Goal: Task Accomplishment & Management: Use online tool/utility

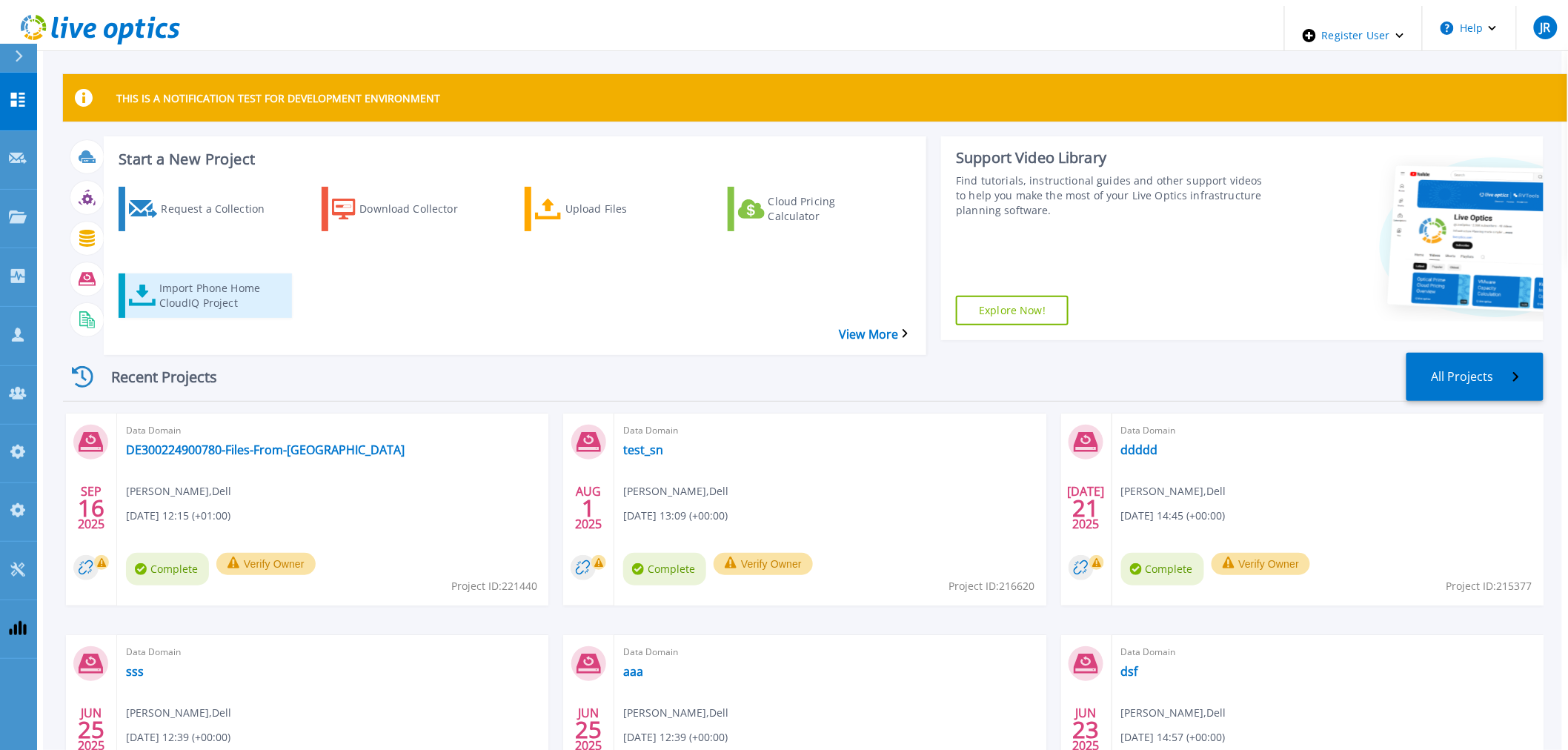
click at [210, 277] on div "Import Phone Home CloudIQ Project" at bounding box center [219, 295] width 119 height 37
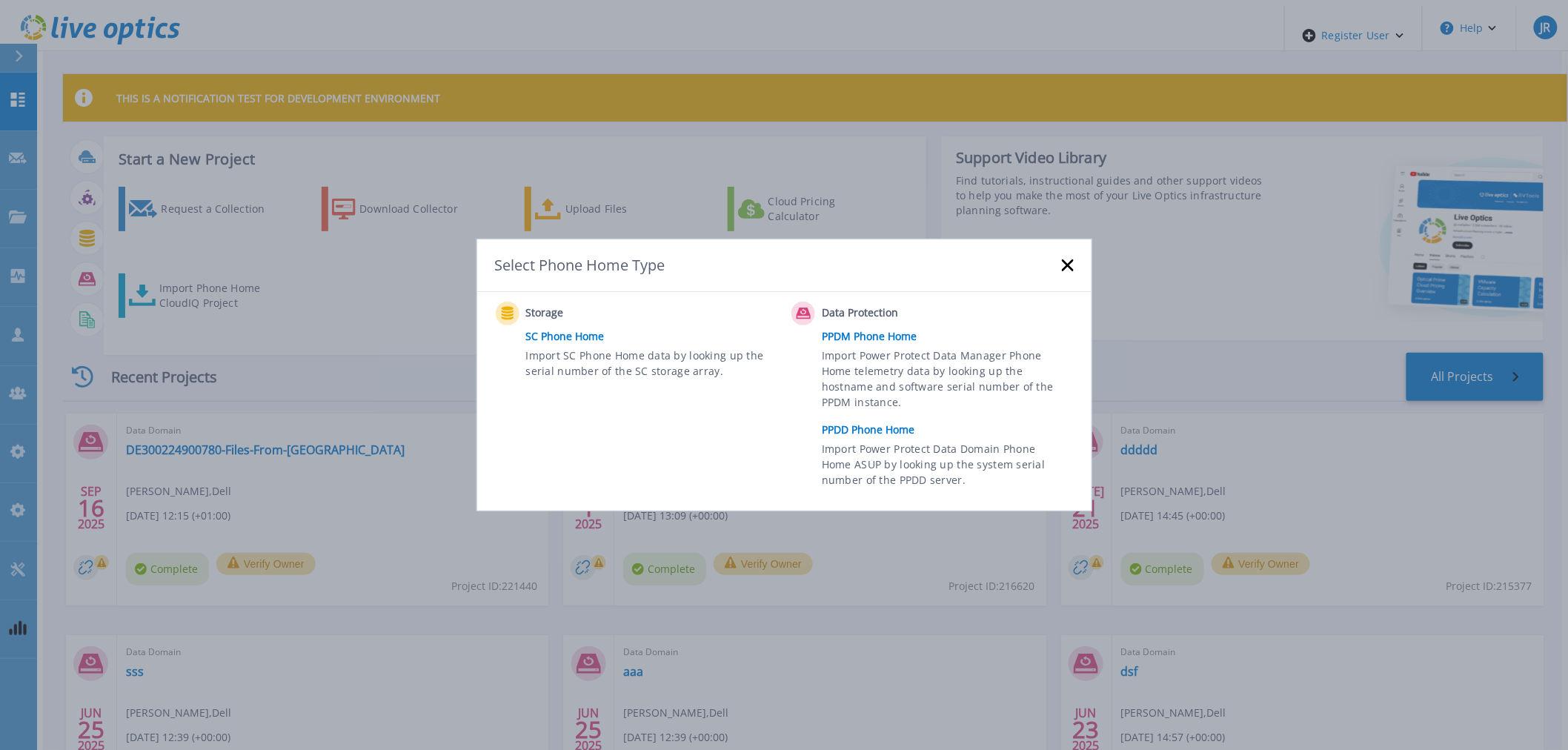
click at [905, 432] on link "PPDD Phone Home" at bounding box center [951, 430] width 259 height 22
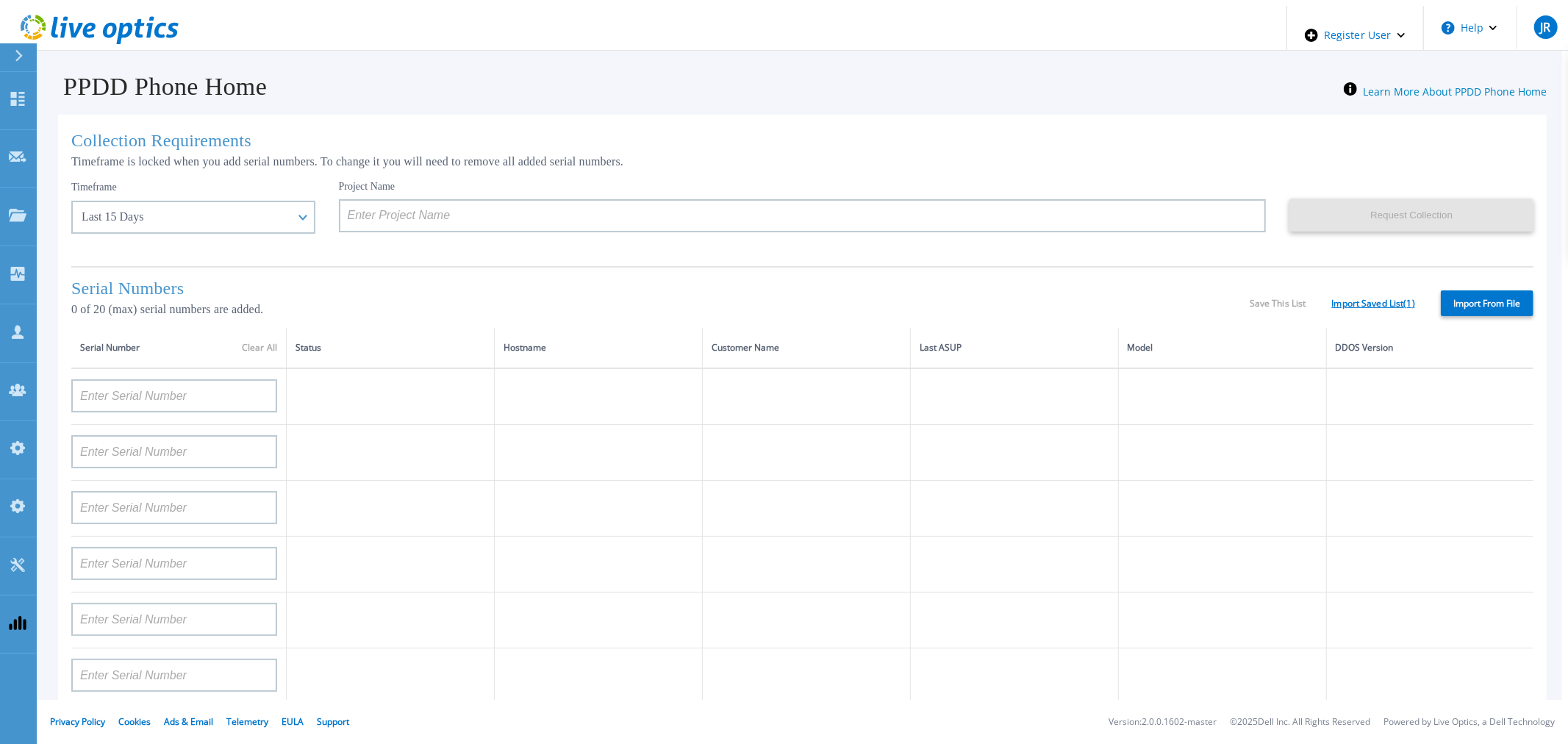
click at [1348, 306] on link "Import Saved List ( 1 )" at bounding box center [1373, 303] width 83 height 10
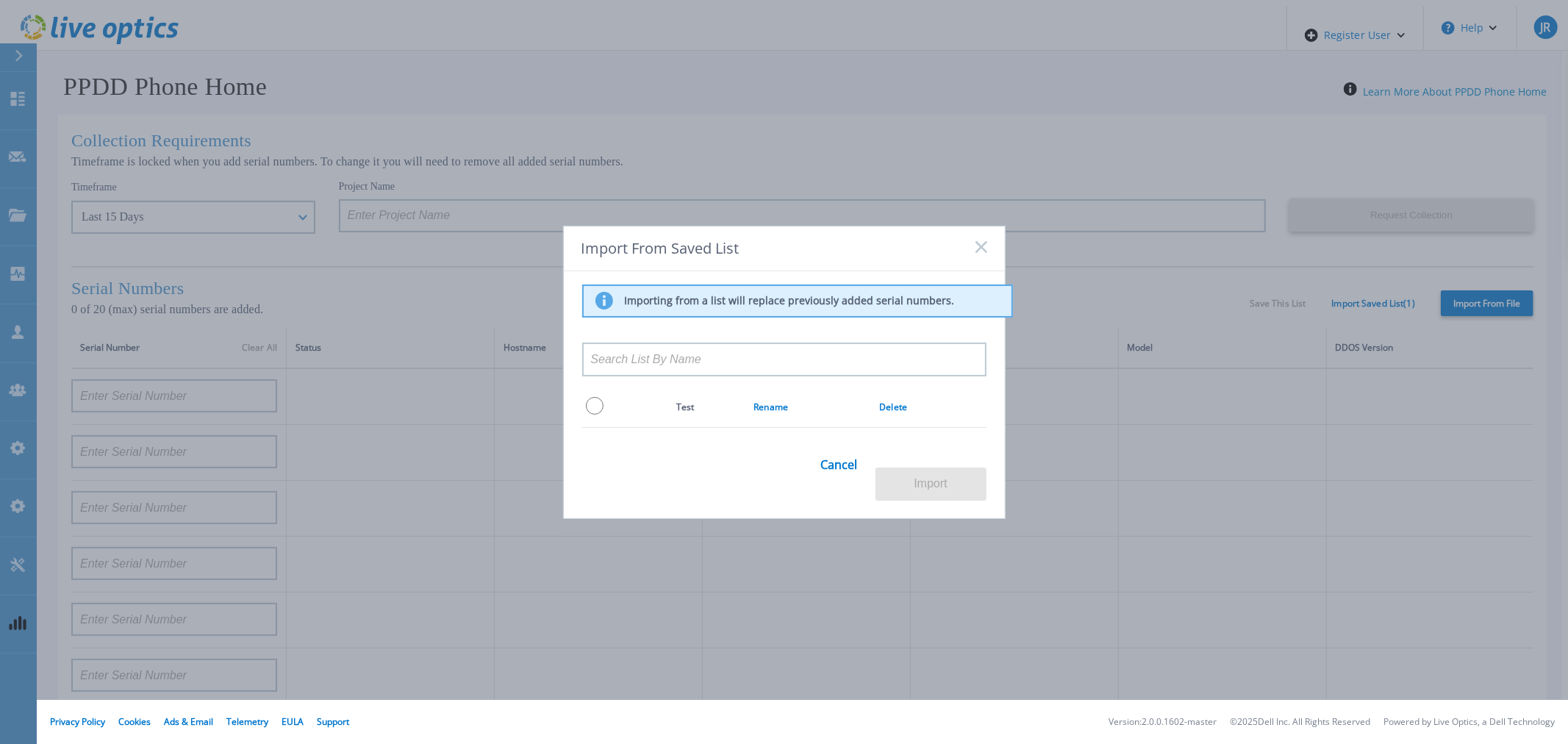
click at [788, 363] on input at bounding box center [784, 360] width 404 height 34
type input "c"
type input "r"
type input "t"
click at [839, 471] on link "Cancel" at bounding box center [839, 474] width 37 height 57
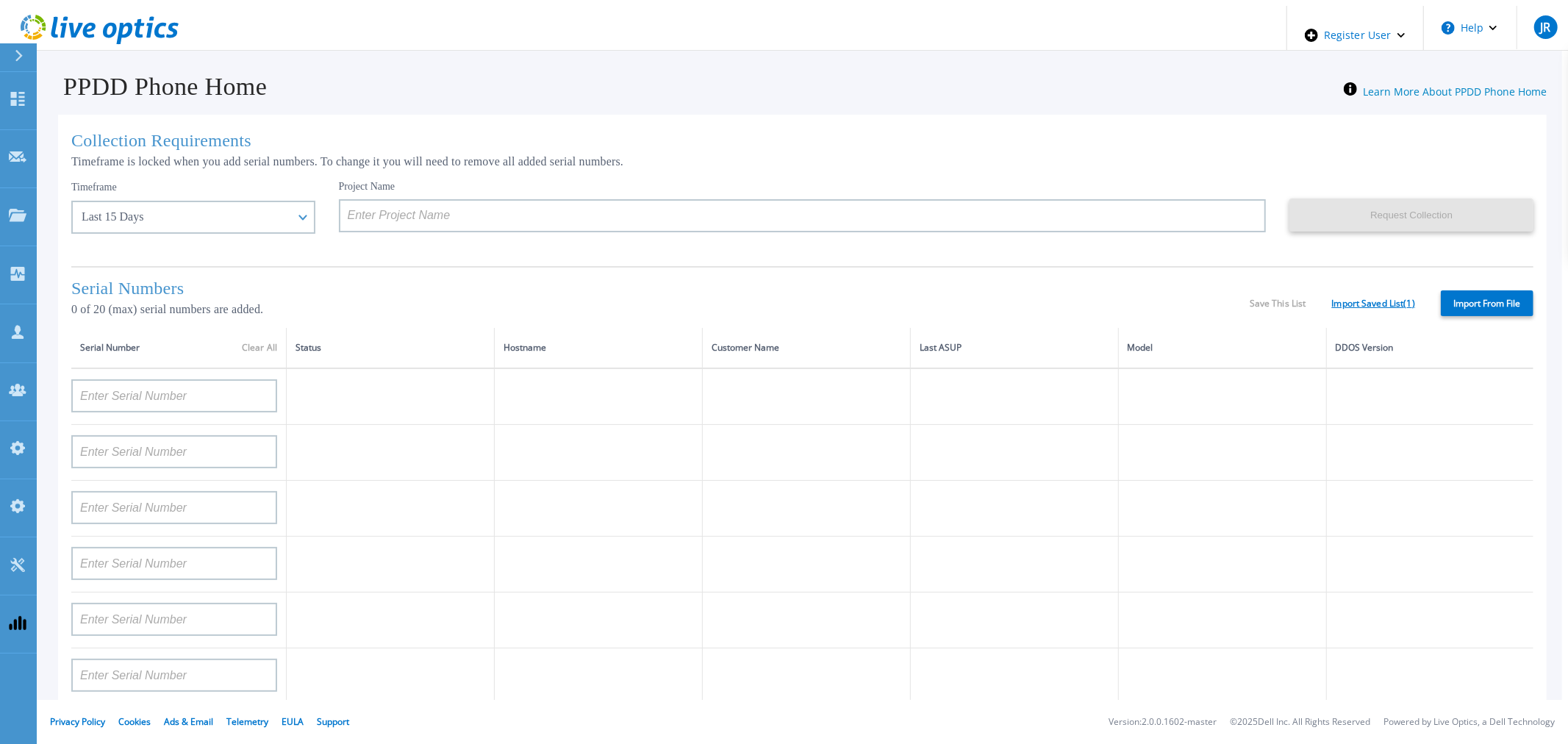
click at [1351, 309] on link "Import Saved List ( 1 )" at bounding box center [1373, 303] width 83 height 10
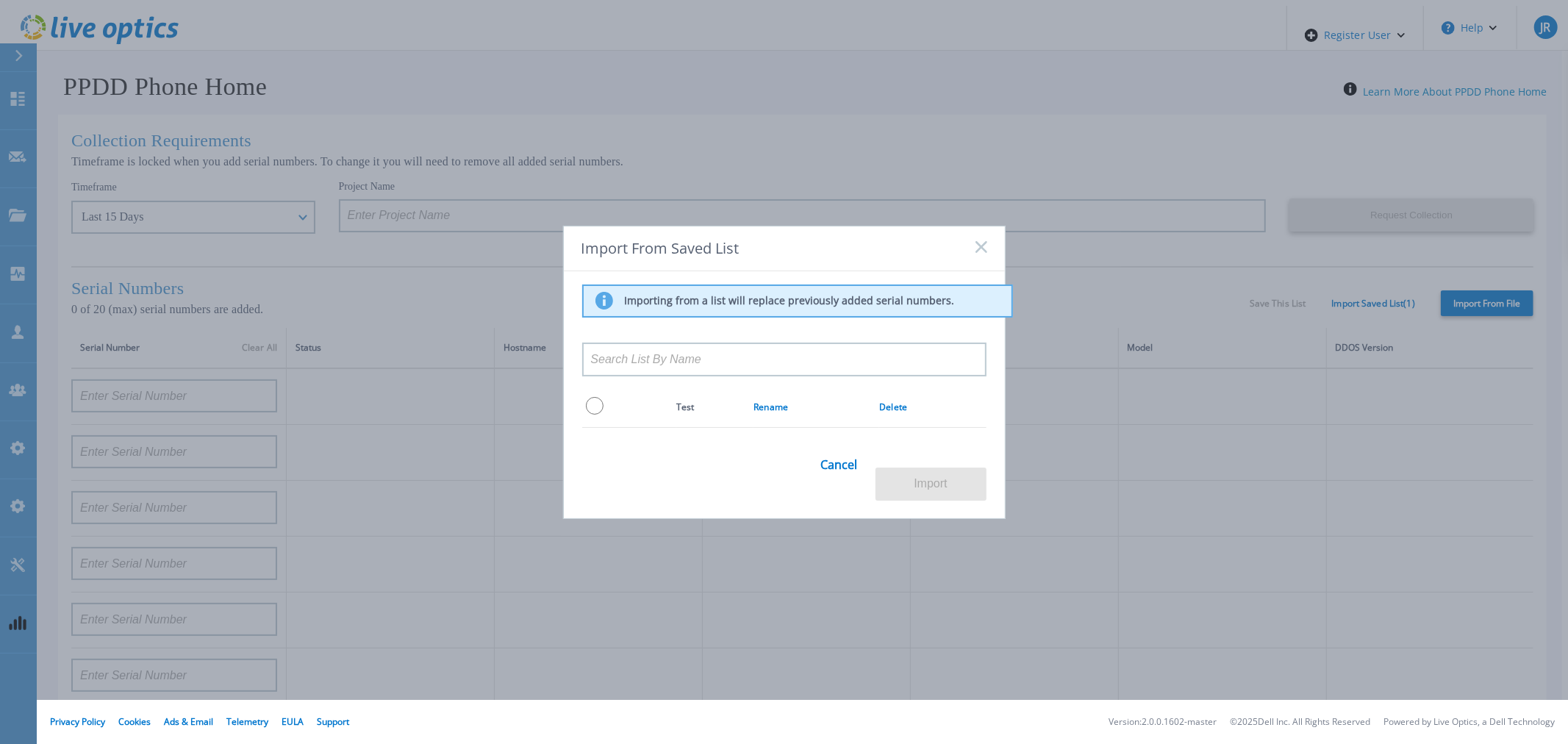
click at [592, 413] on input "radio" at bounding box center [595, 405] width 18 height 18
radio input "true"
click at [908, 475] on button "Import" at bounding box center [931, 484] width 111 height 33
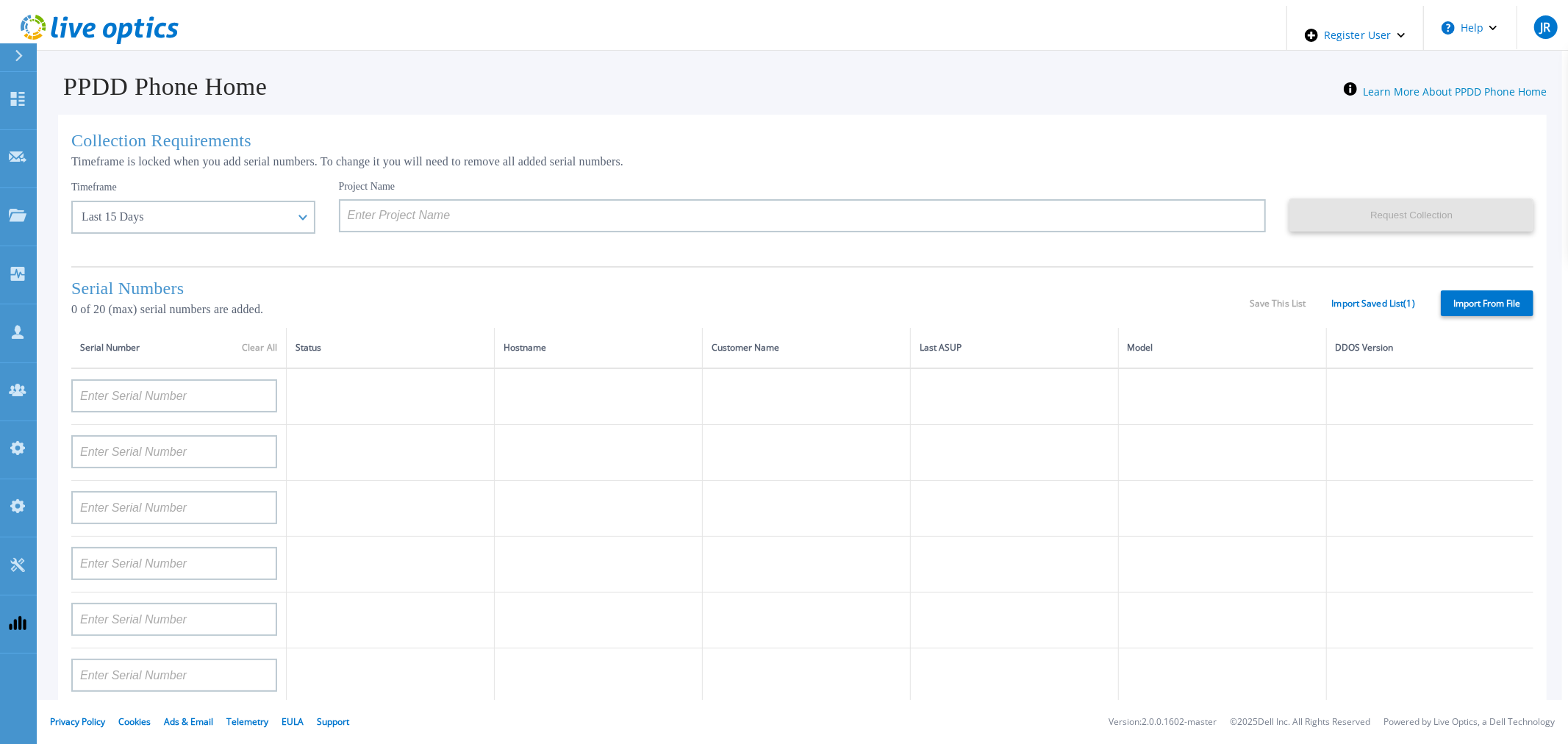
type input "APX00232503747"
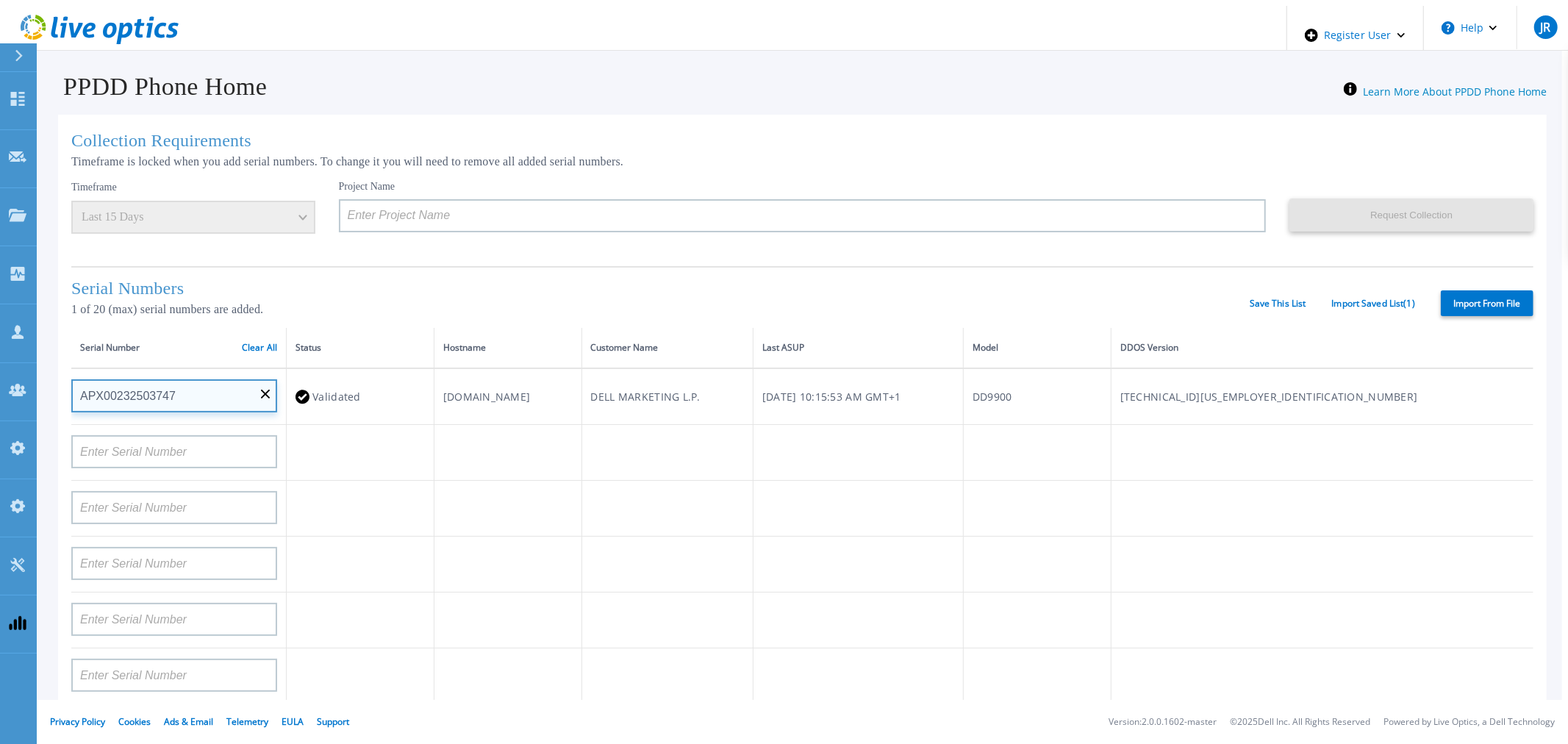
drag, startPoint x: 177, startPoint y: 402, endPoint x: 55, endPoint y: 382, distance: 123.6
click at [58, 382] on div "Collection Requirements Timeframe is locked when you add serial numbers. To cha…" at bounding box center [802, 523] width 1489 height 817
click at [254, 356] on div "Serial Number Clear All" at bounding box center [178, 347] width 197 height 16
click at [254, 353] on link "Clear All" at bounding box center [259, 347] width 35 height 10
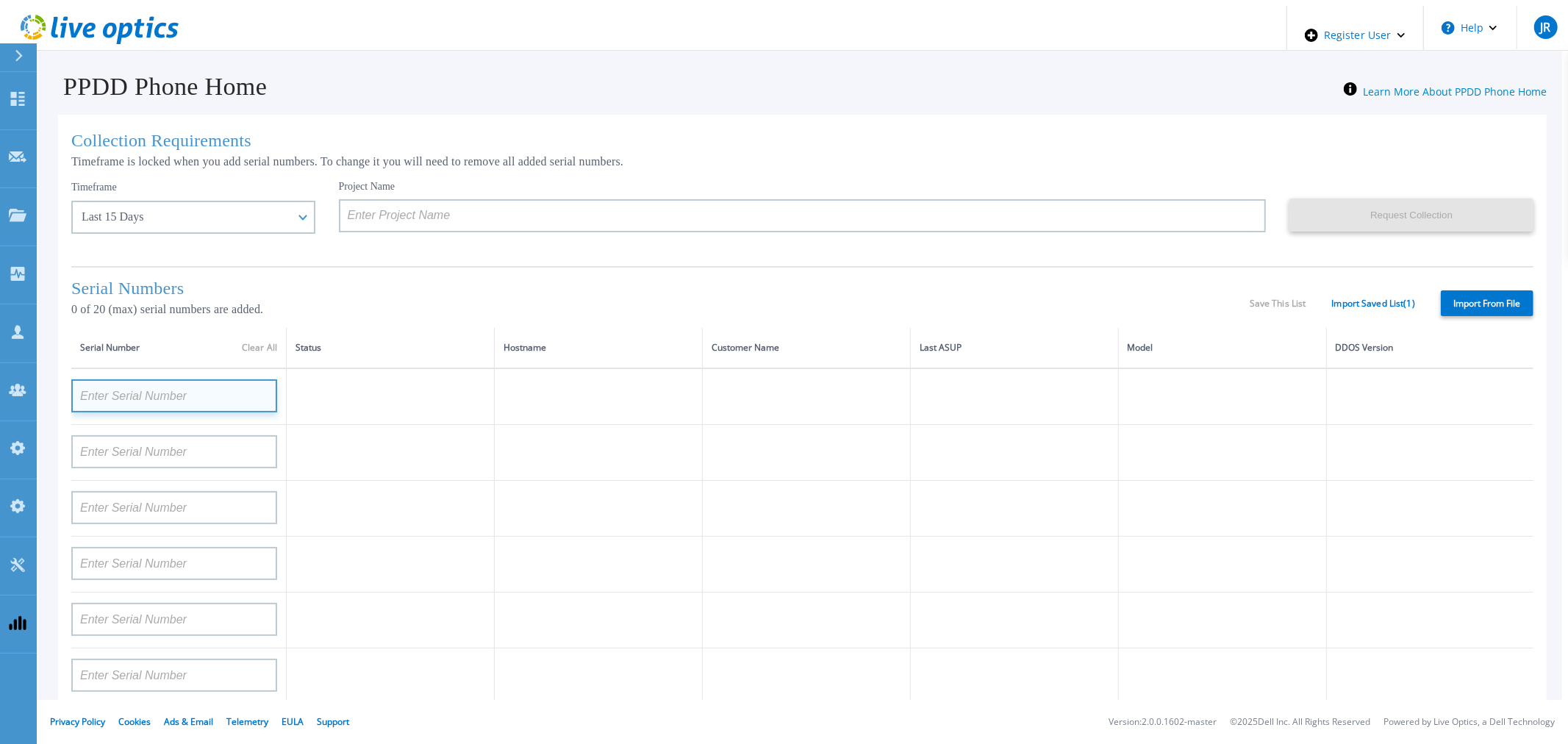
click at [186, 407] on input at bounding box center [174, 396] width 206 height 33
paste input "APX00232503747"
type input "APX00232503747"
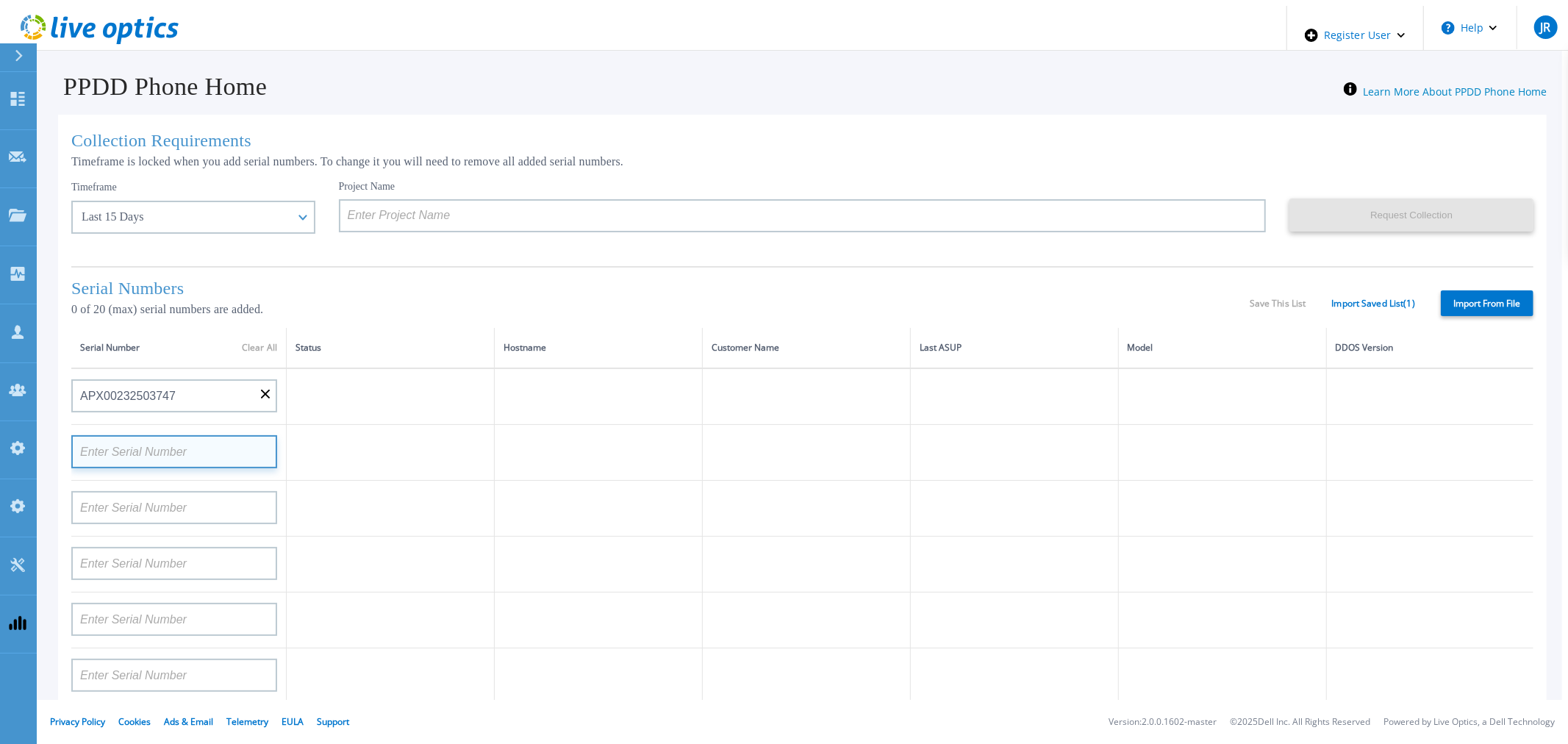
click at [187, 455] on input at bounding box center [174, 452] width 206 height 33
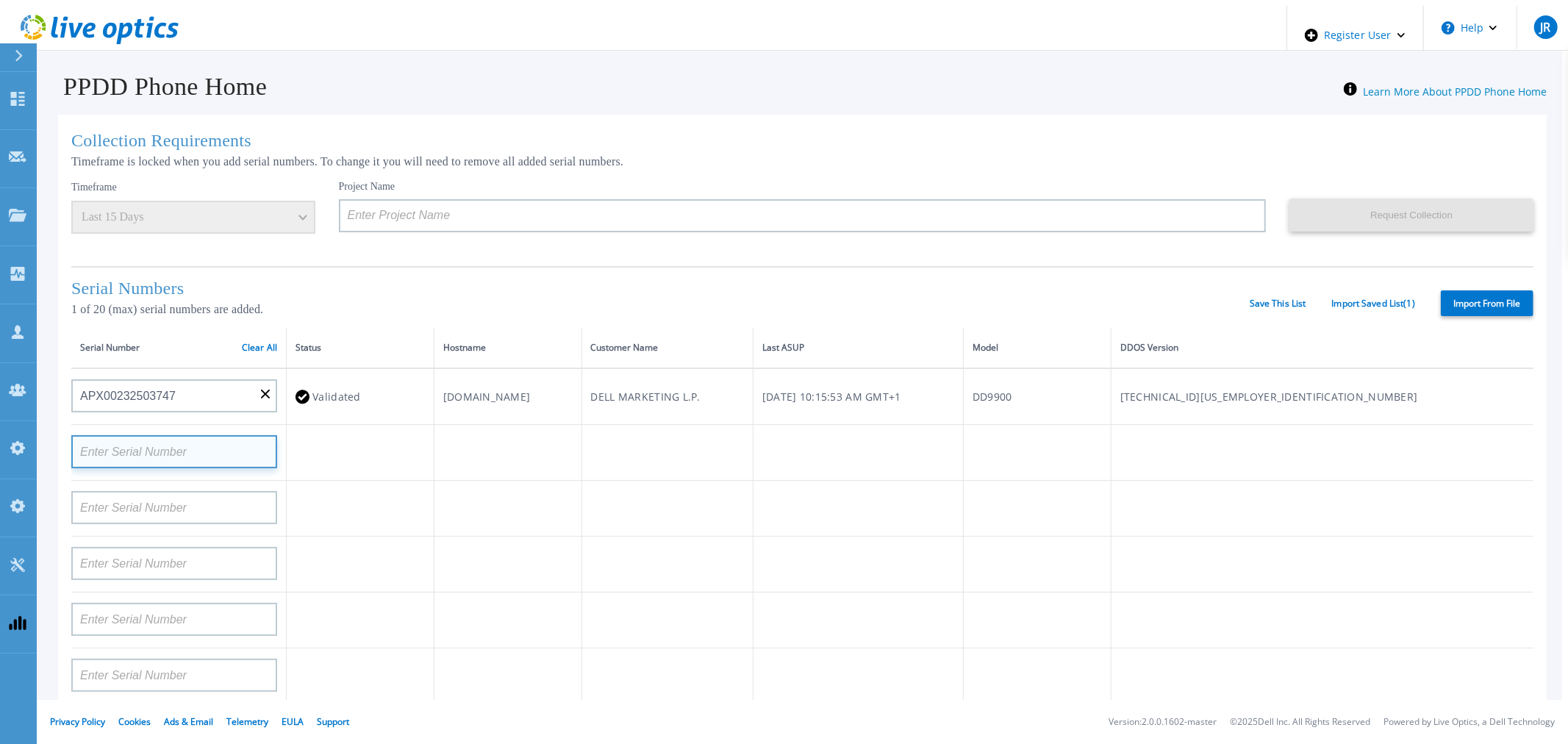
click at [200, 461] on input at bounding box center [174, 452] width 206 height 33
paste input "APM00160405864"
type input "APM00160405864"
click at [434, 452] on td at bounding box center [507, 453] width 147 height 56
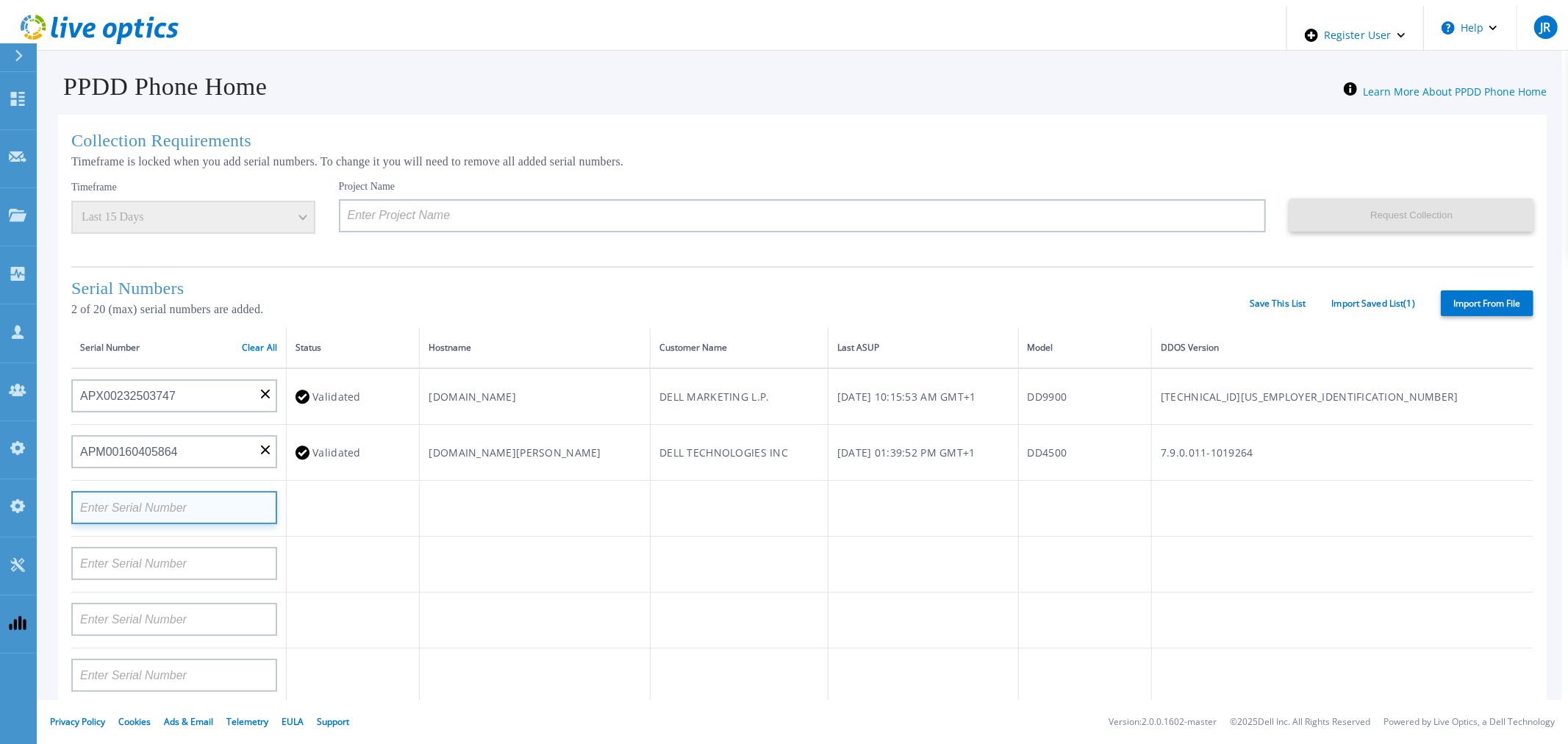
click at [186, 511] on input at bounding box center [174, 507] width 206 height 33
paste input "APM00201113326"
type input "APM00201113326"
click at [477, 519] on td at bounding box center [535, 508] width 231 height 56
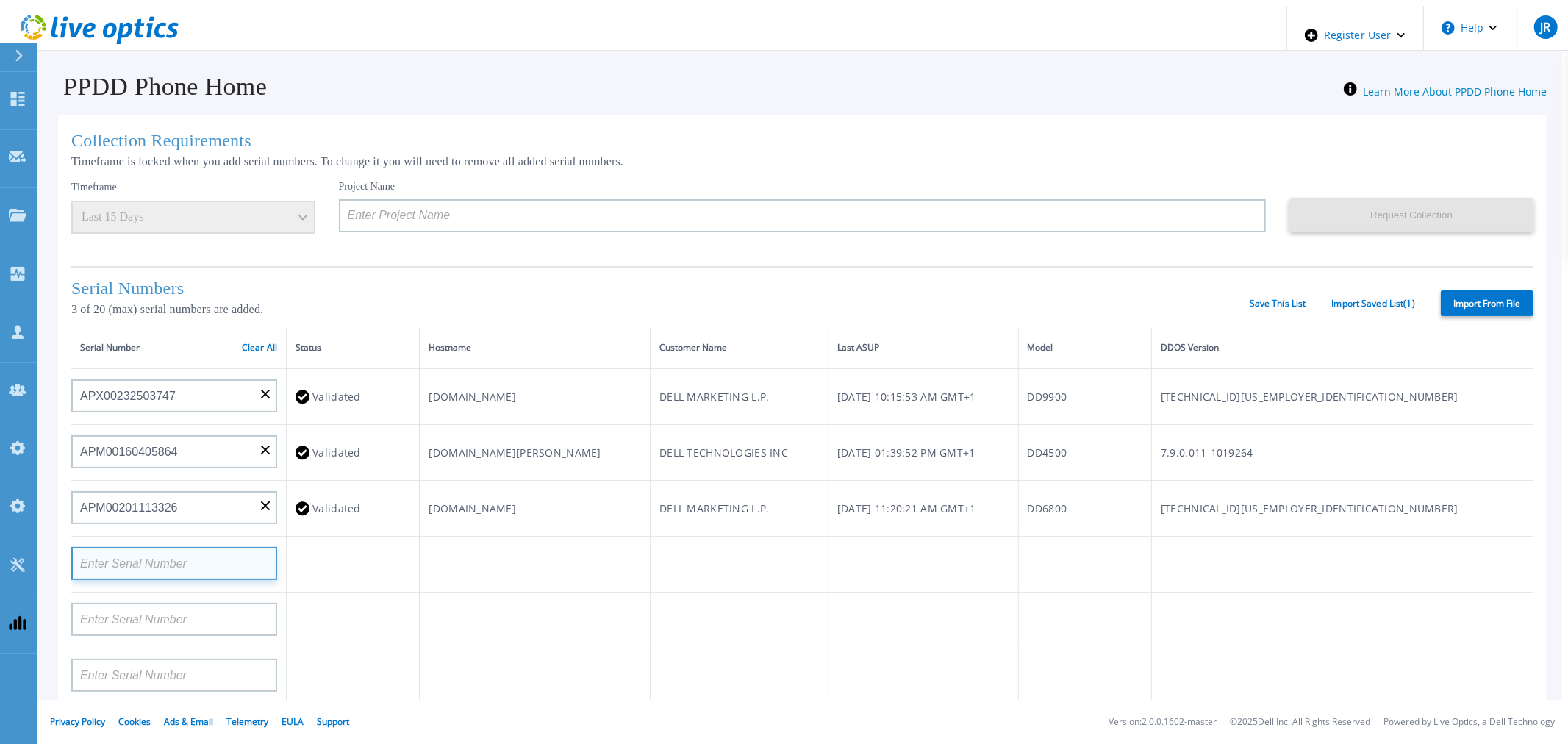
click at [160, 555] on input at bounding box center [174, 563] width 206 height 33
paste input "CKM00192200280"
type input "CKM00192200280"
click at [346, 558] on td at bounding box center [353, 564] width 133 height 56
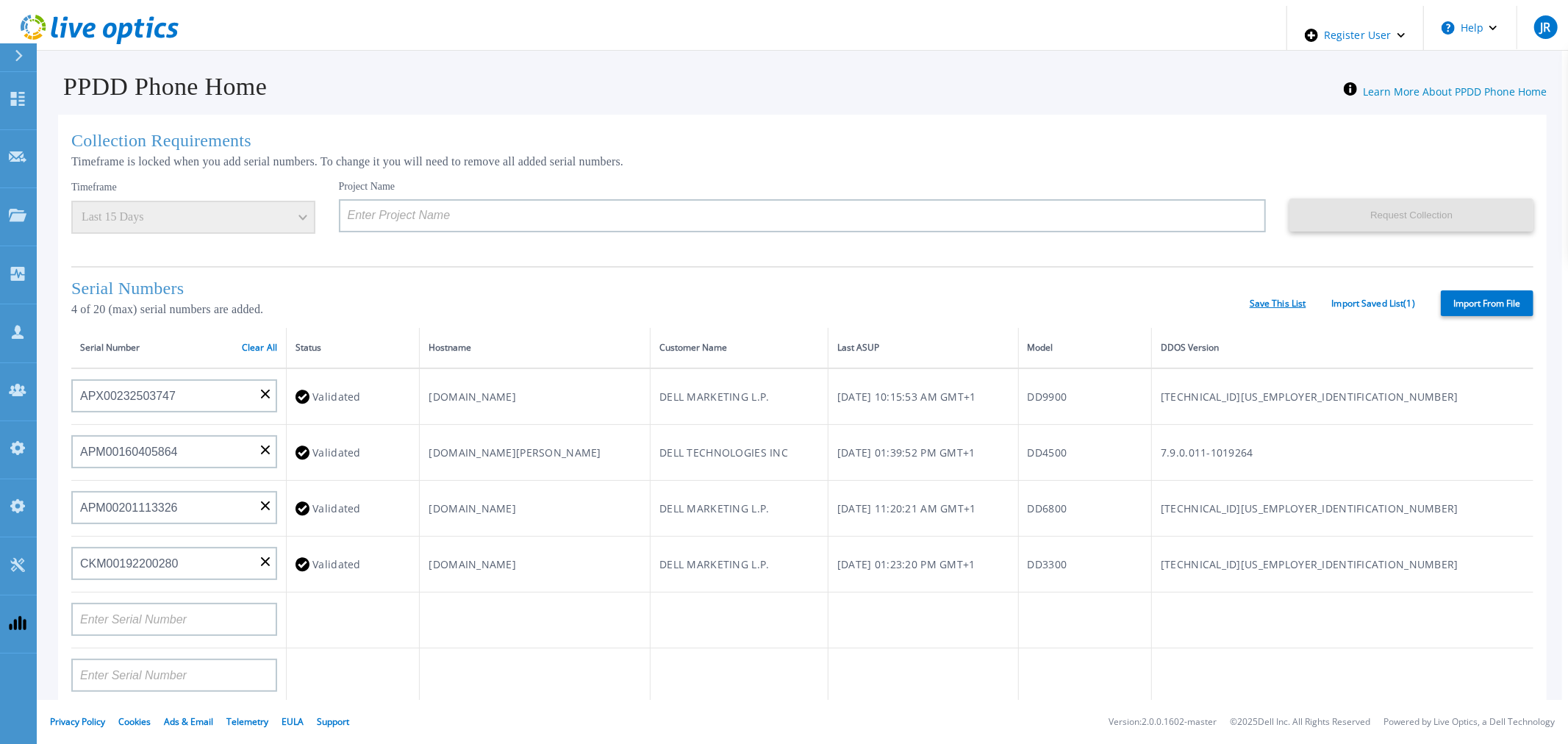
click at [1280, 309] on link "Save This List" at bounding box center [1279, 303] width 57 height 10
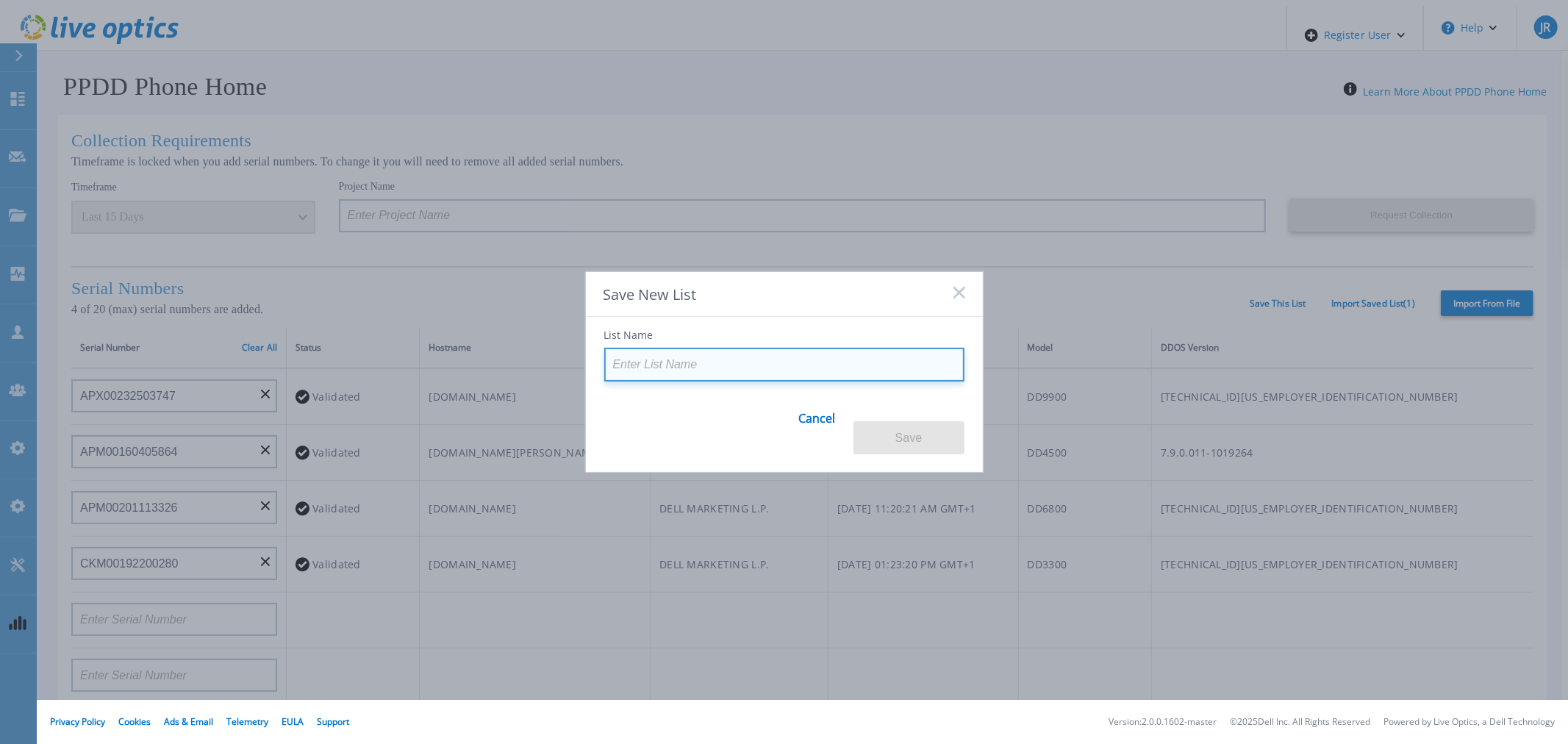
click at [700, 377] on input at bounding box center [784, 365] width 361 height 34
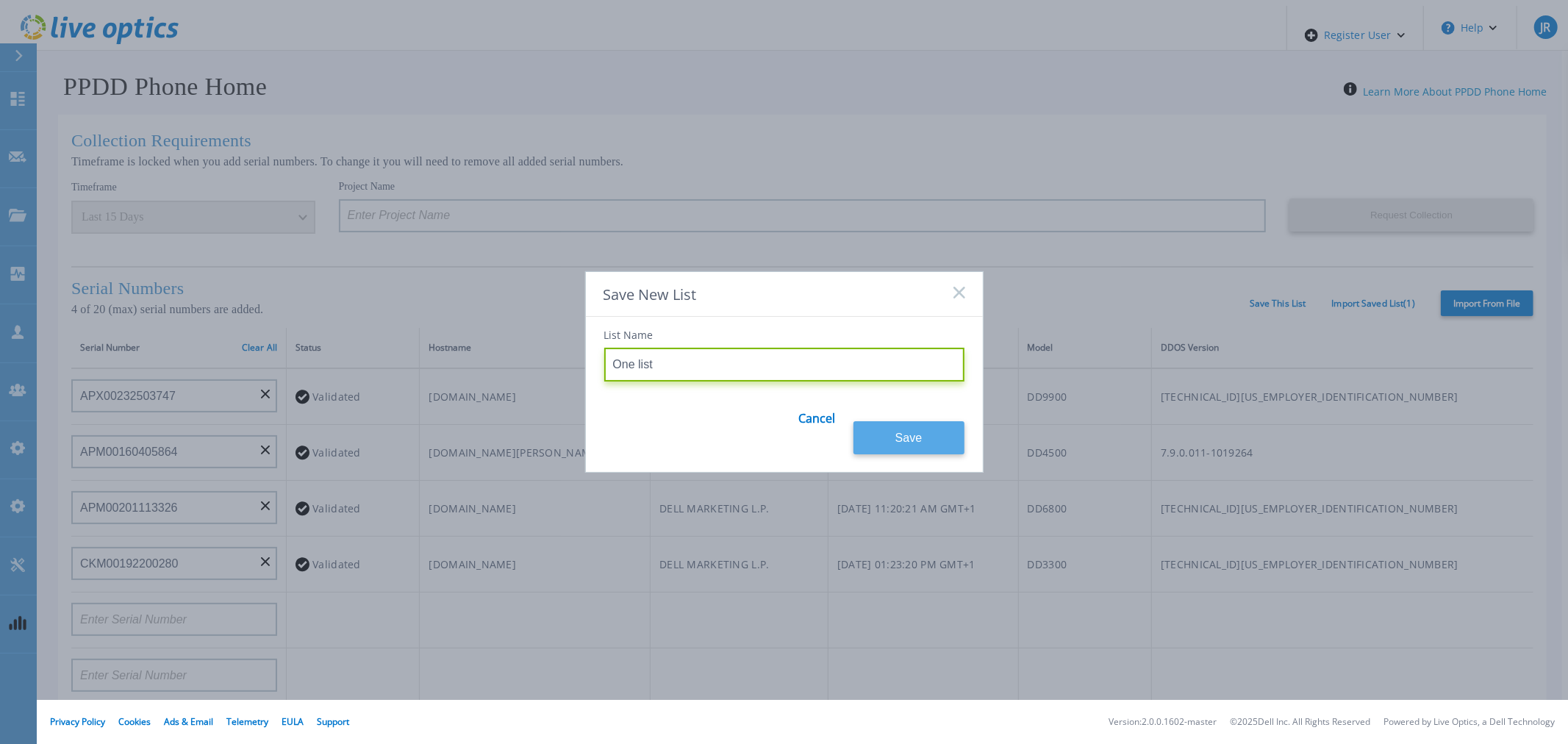
type input "One list"
click at [898, 425] on button "Save" at bounding box center [909, 438] width 111 height 33
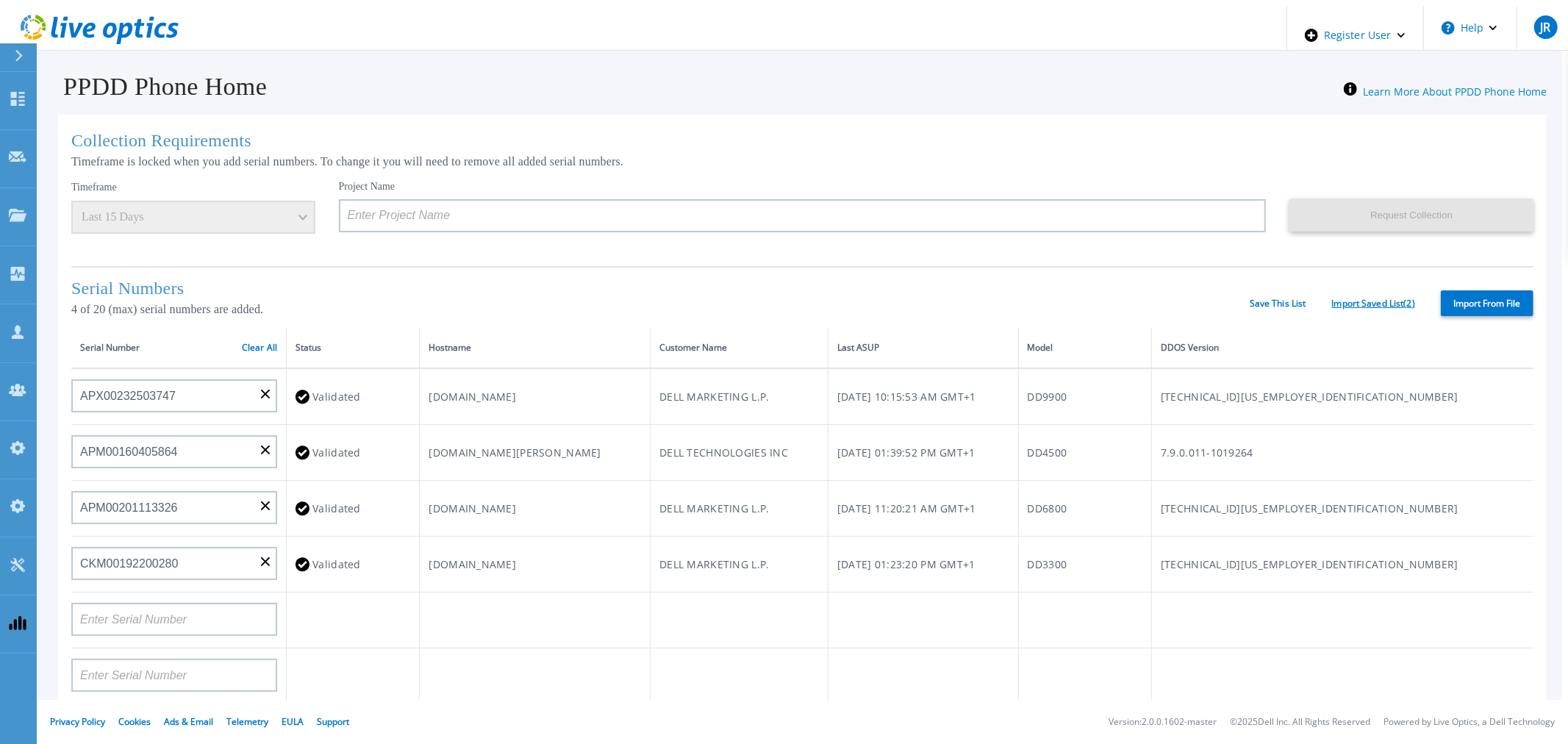
click at [1349, 309] on link "Import Saved List ( 2 )" at bounding box center [1373, 303] width 83 height 10
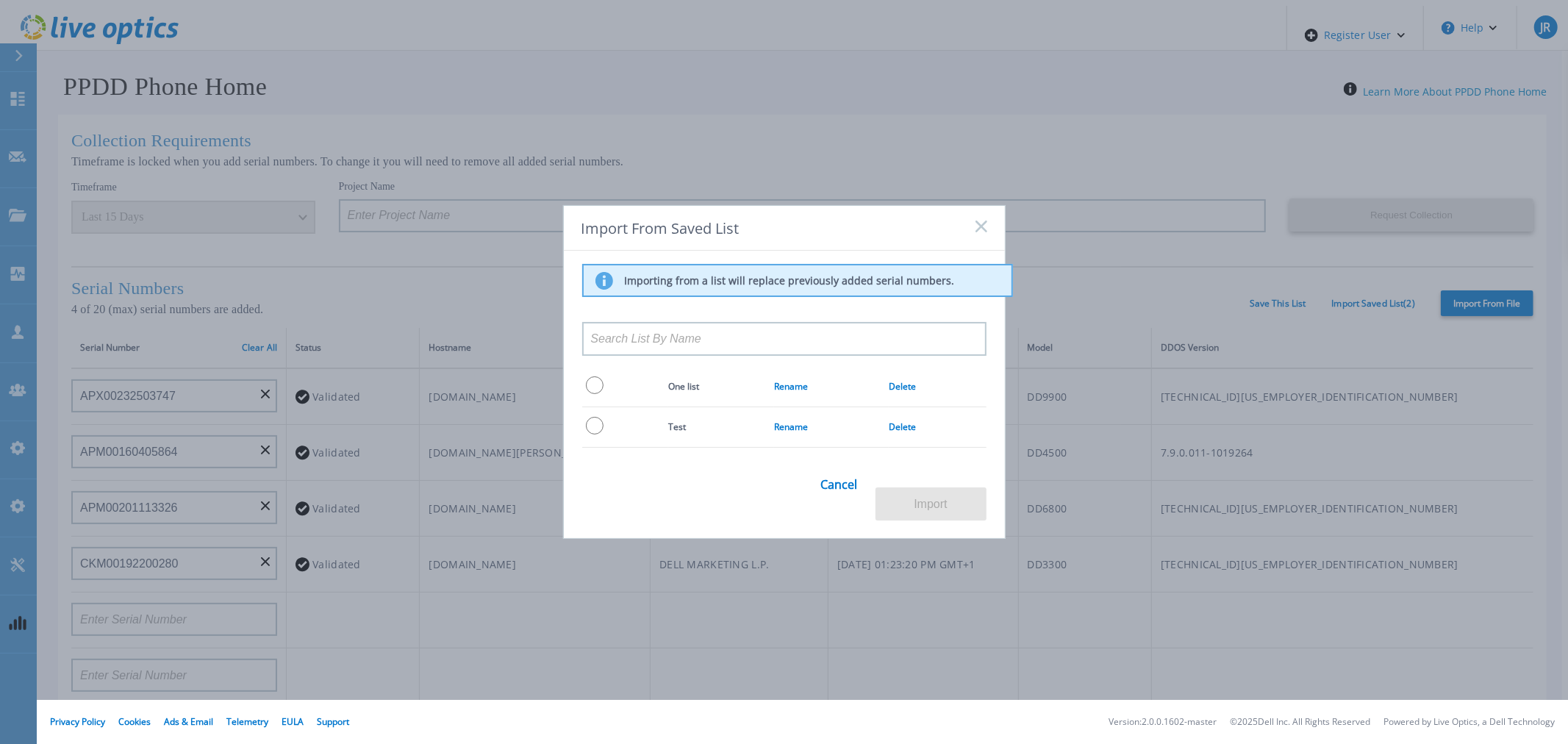
click at [584, 441] on td at bounding box center [625, 427] width 86 height 41
click at [591, 435] on input "radio" at bounding box center [595, 425] width 18 height 18
radio input "true"
click at [924, 490] on button "Import" at bounding box center [931, 503] width 111 height 33
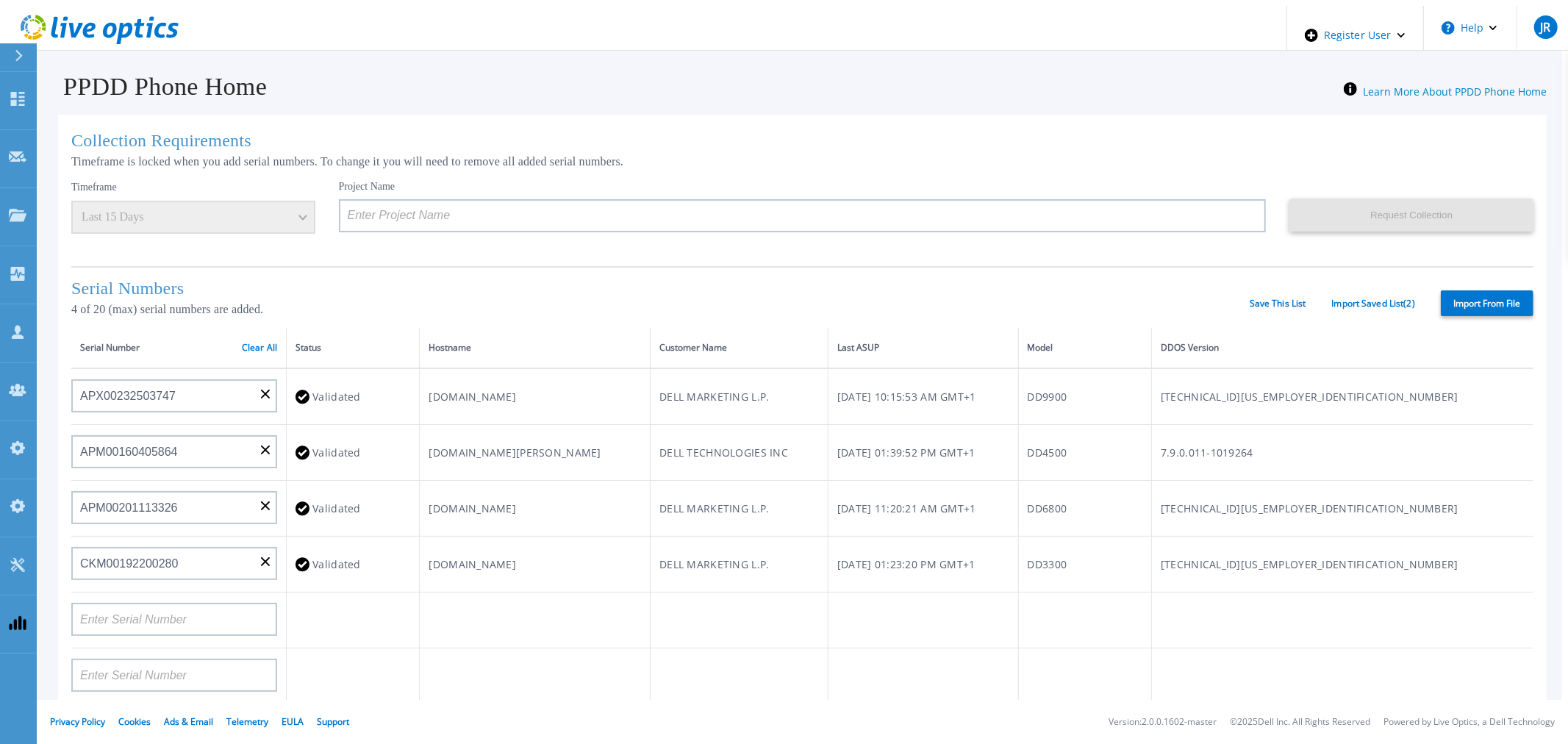
type input "APX00232503747"
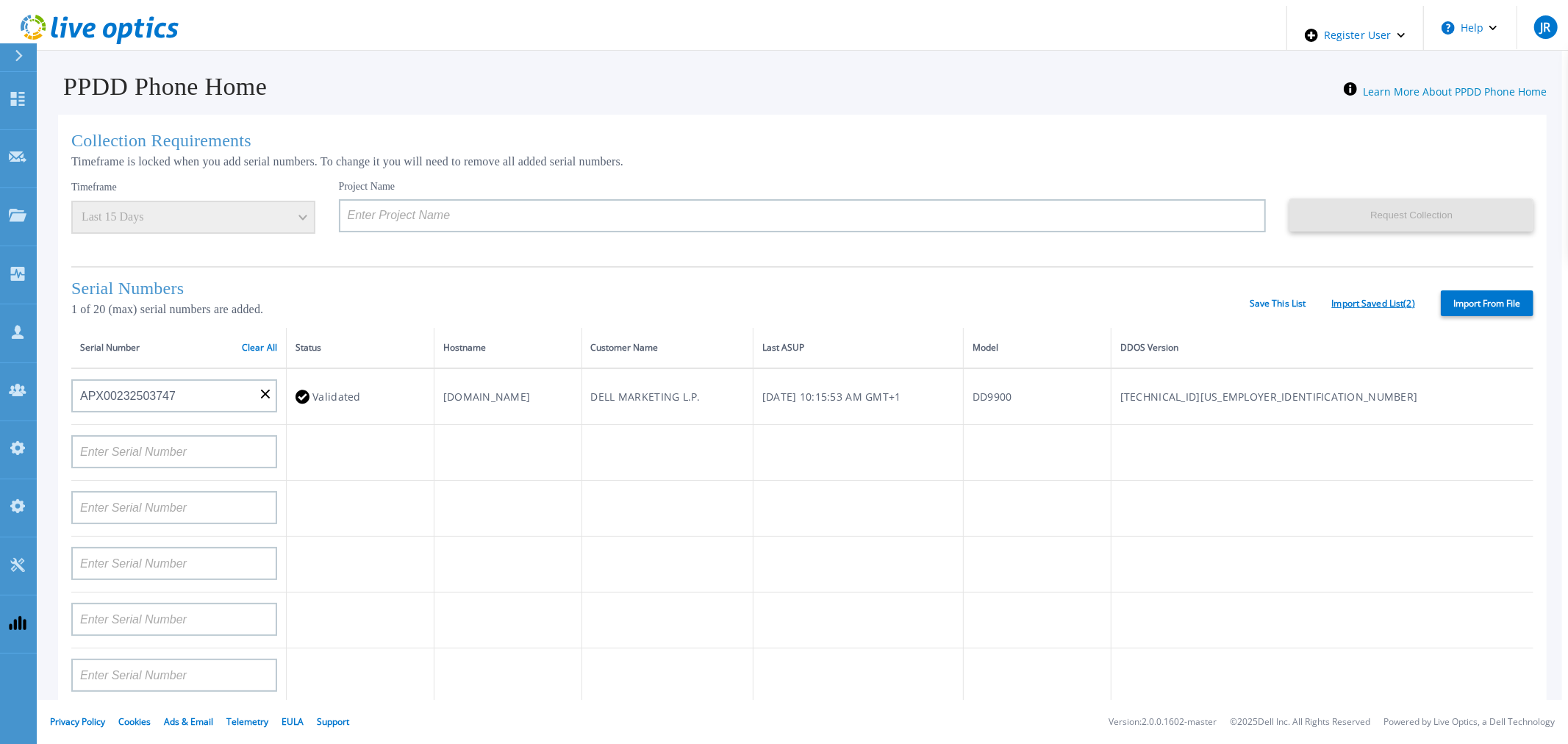
click at [1332, 309] on link "Import Saved List ( 2 )" at bounding box center [1373, 303] width 83 height 10
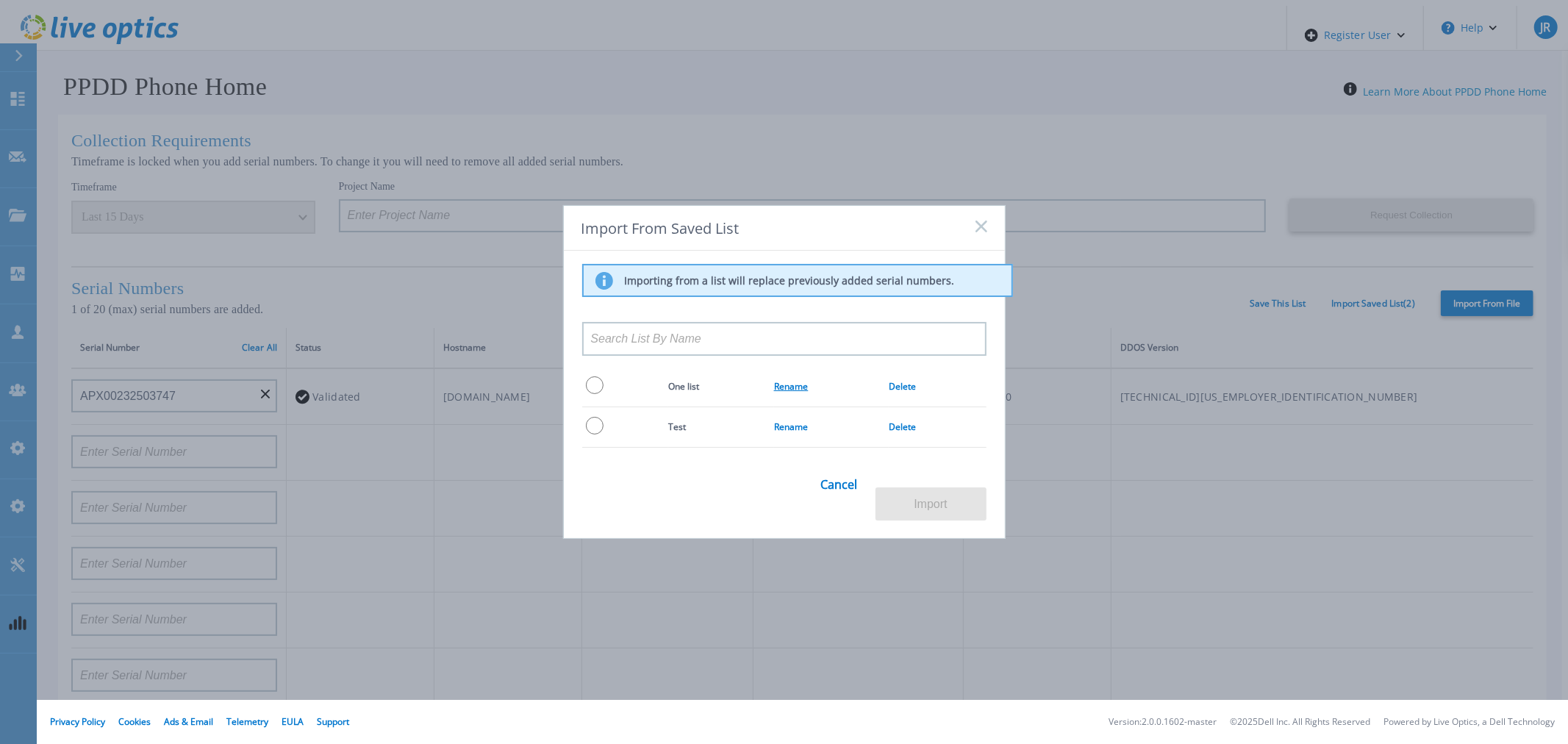
click at [797, 391] on link "Rename" at bounding box center [792, 386] width 34 height 12
click at [588, 394] on input "radio" at bounding box center [595, 385] width 18 height 18
radio input "true"
click at [905, 487] on button "Import" at bounding box center [931, 503] width 111 height 33
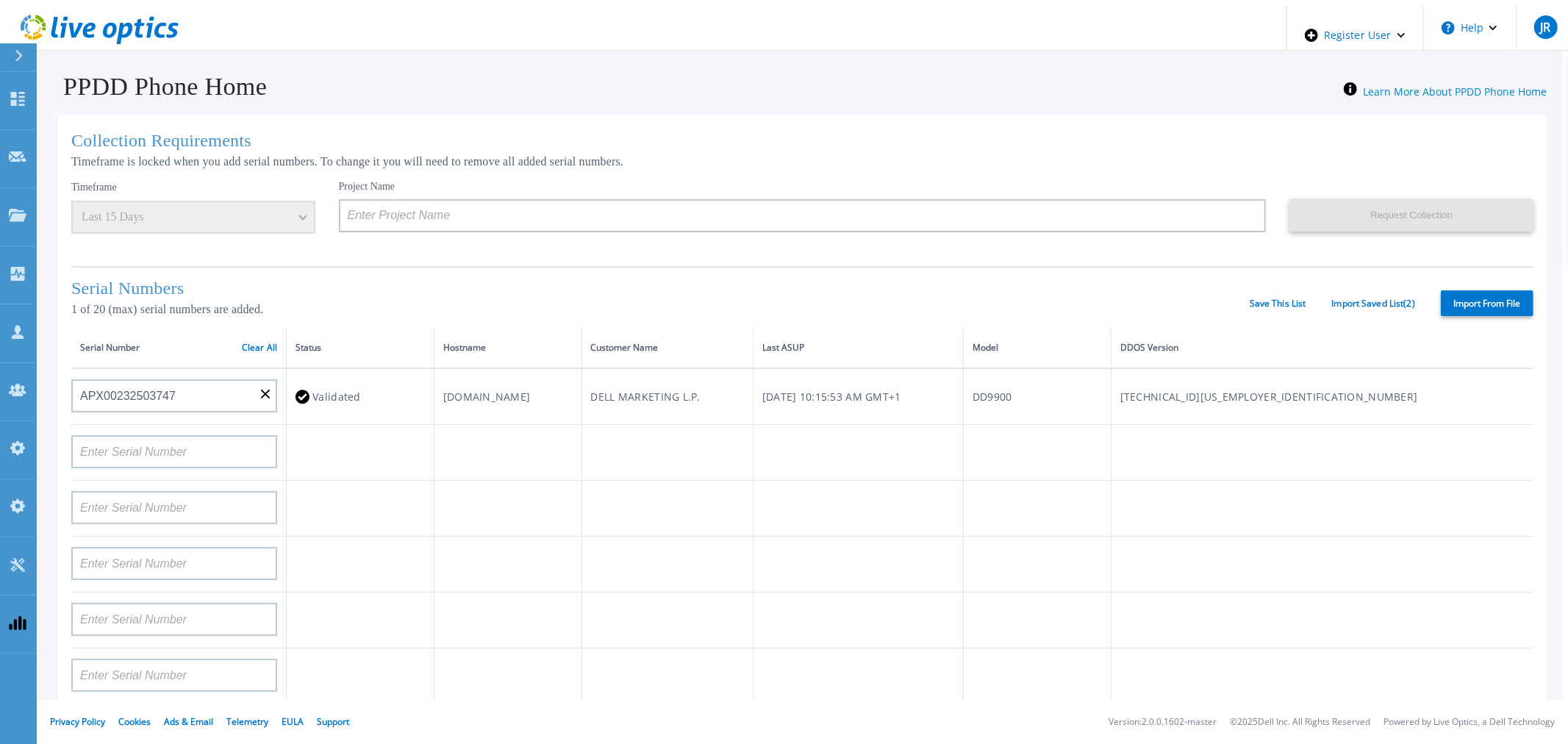
type input "APX00232503747"
type input "APM00160405864"
type input "APM00201113326"
type input "CKM00192200280"
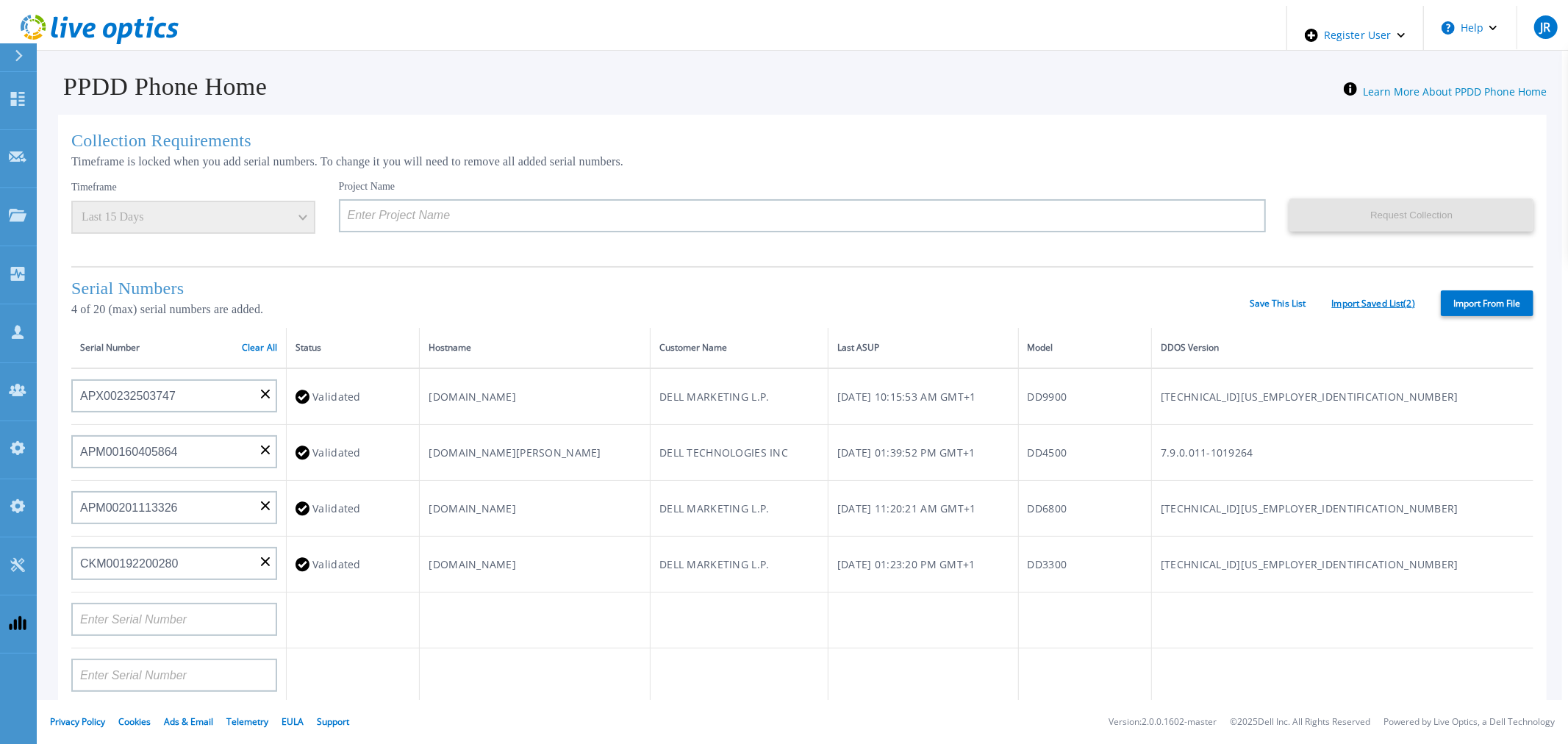
click at [1339, 309] on link "Import Saved List ( 2 )" at bounding box center [1373, 303] width 83 height 10
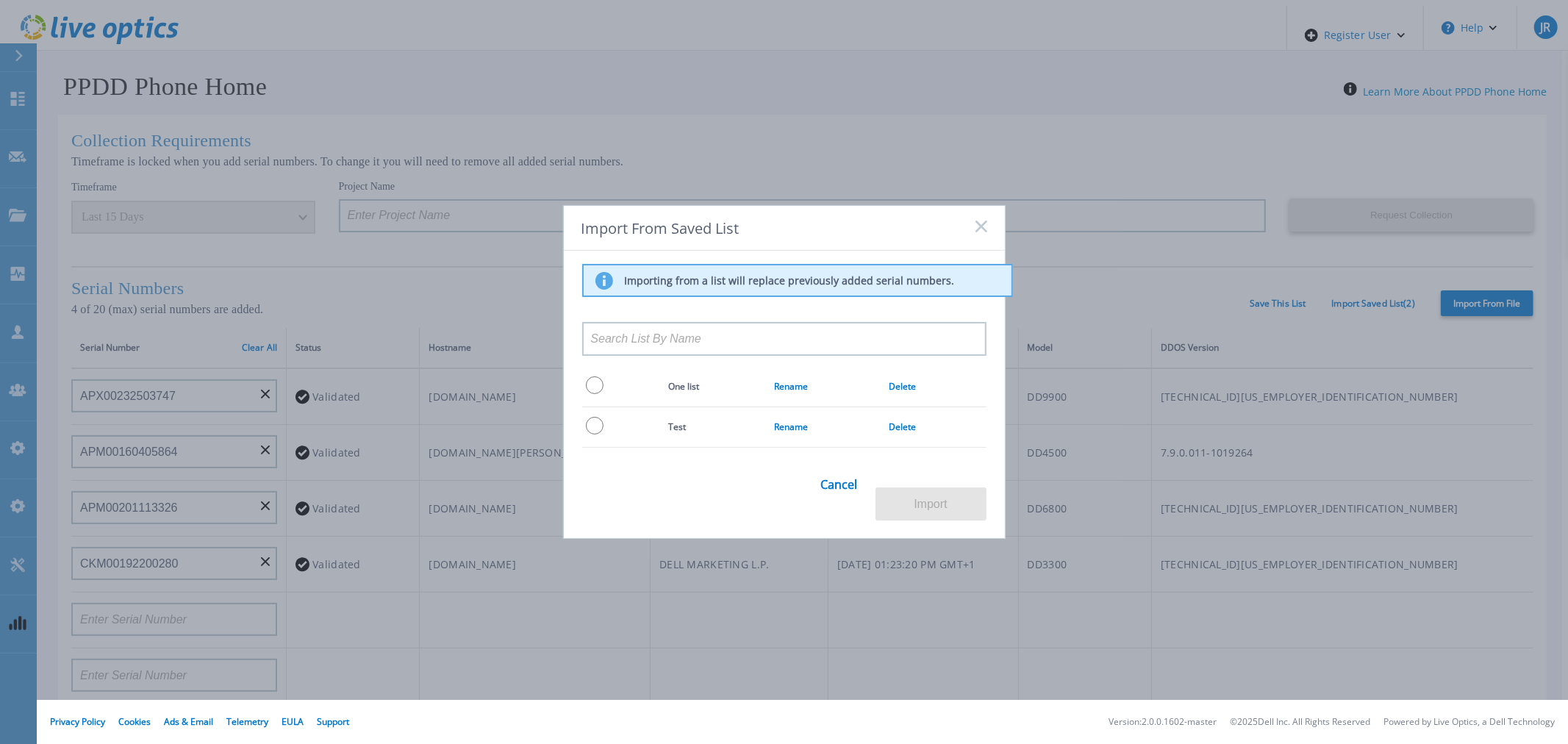
click at [659, 343] on input at bounding box center [784, 339] width 404 height 34
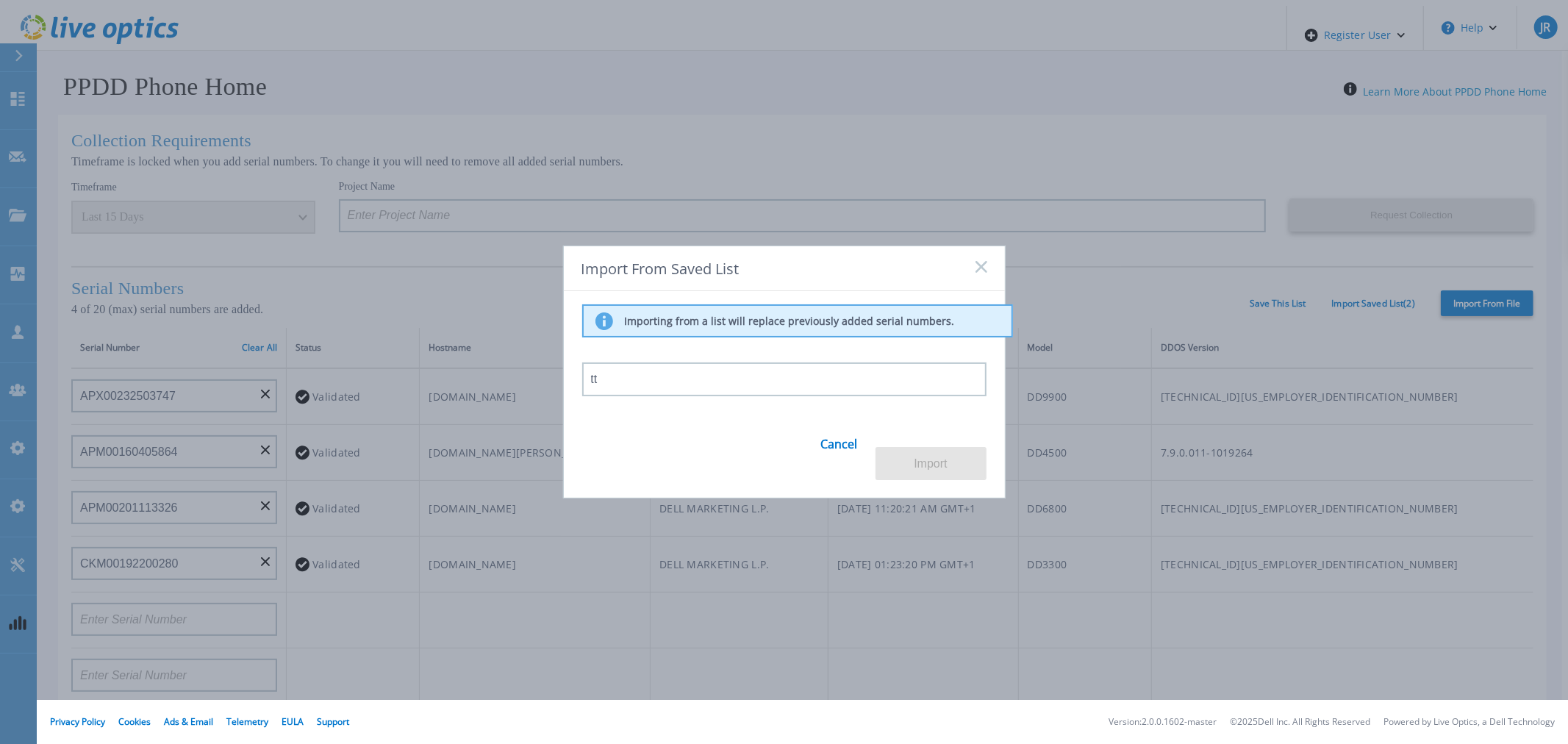
type input "t"
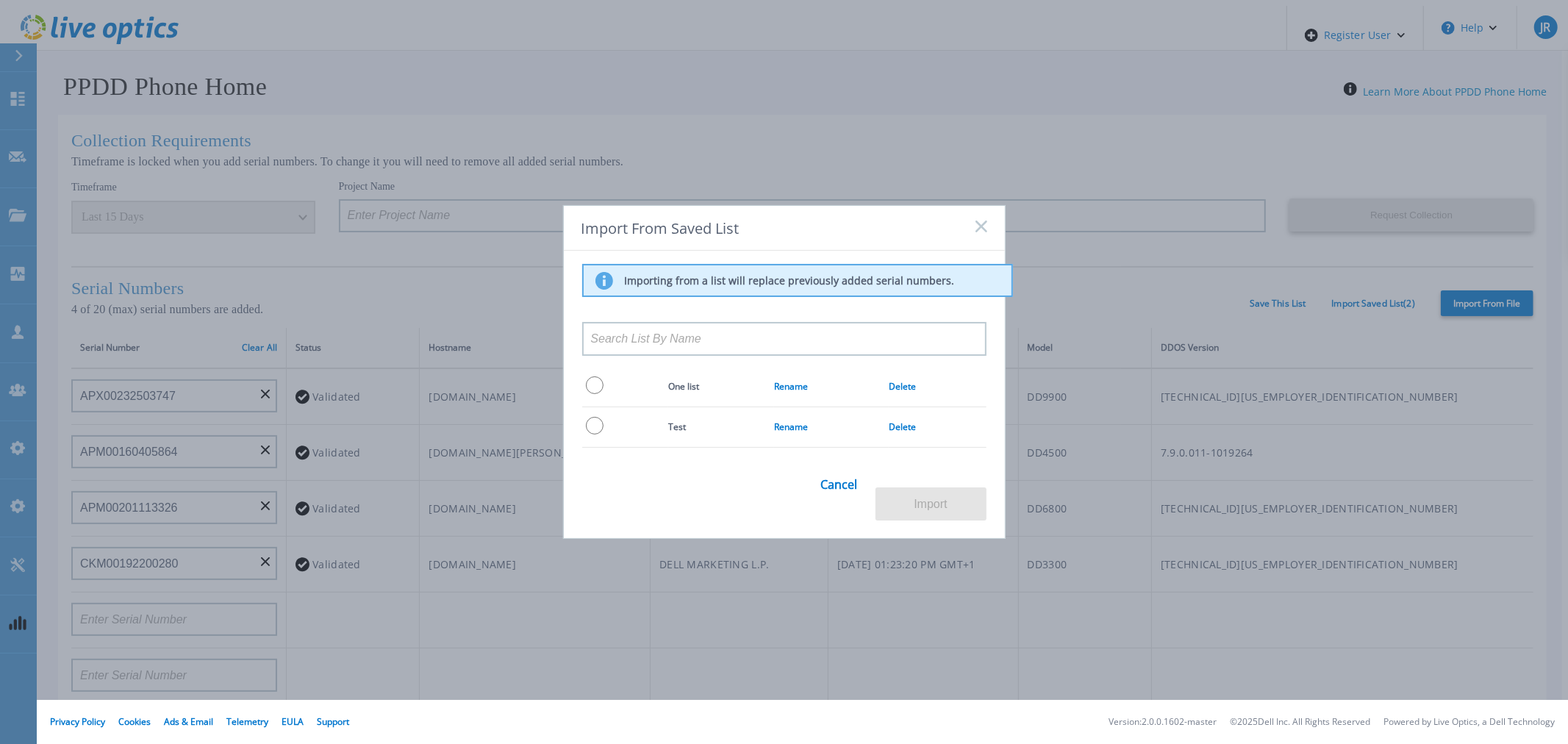
type input "t"
type input "o"
type input "t"
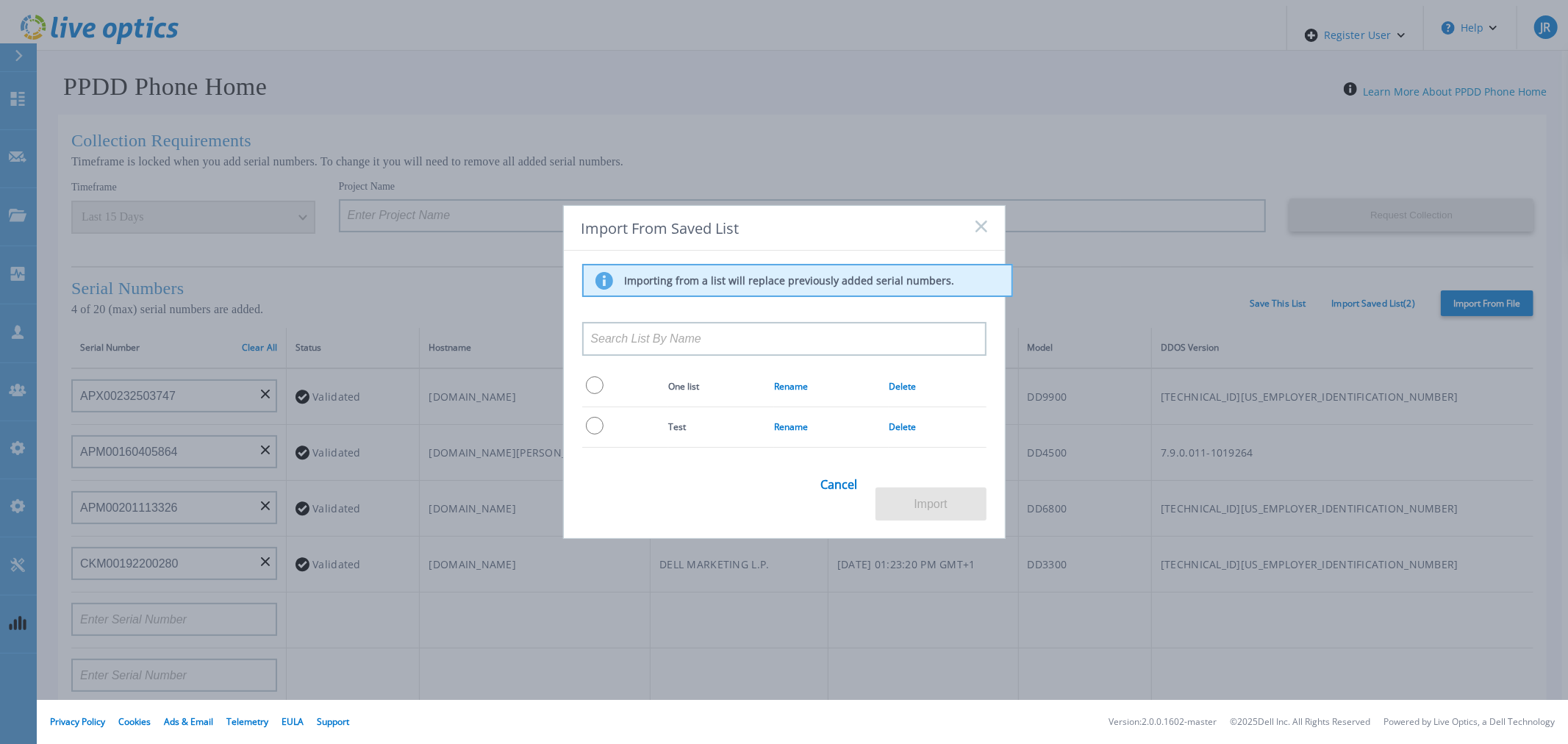
type input "t"
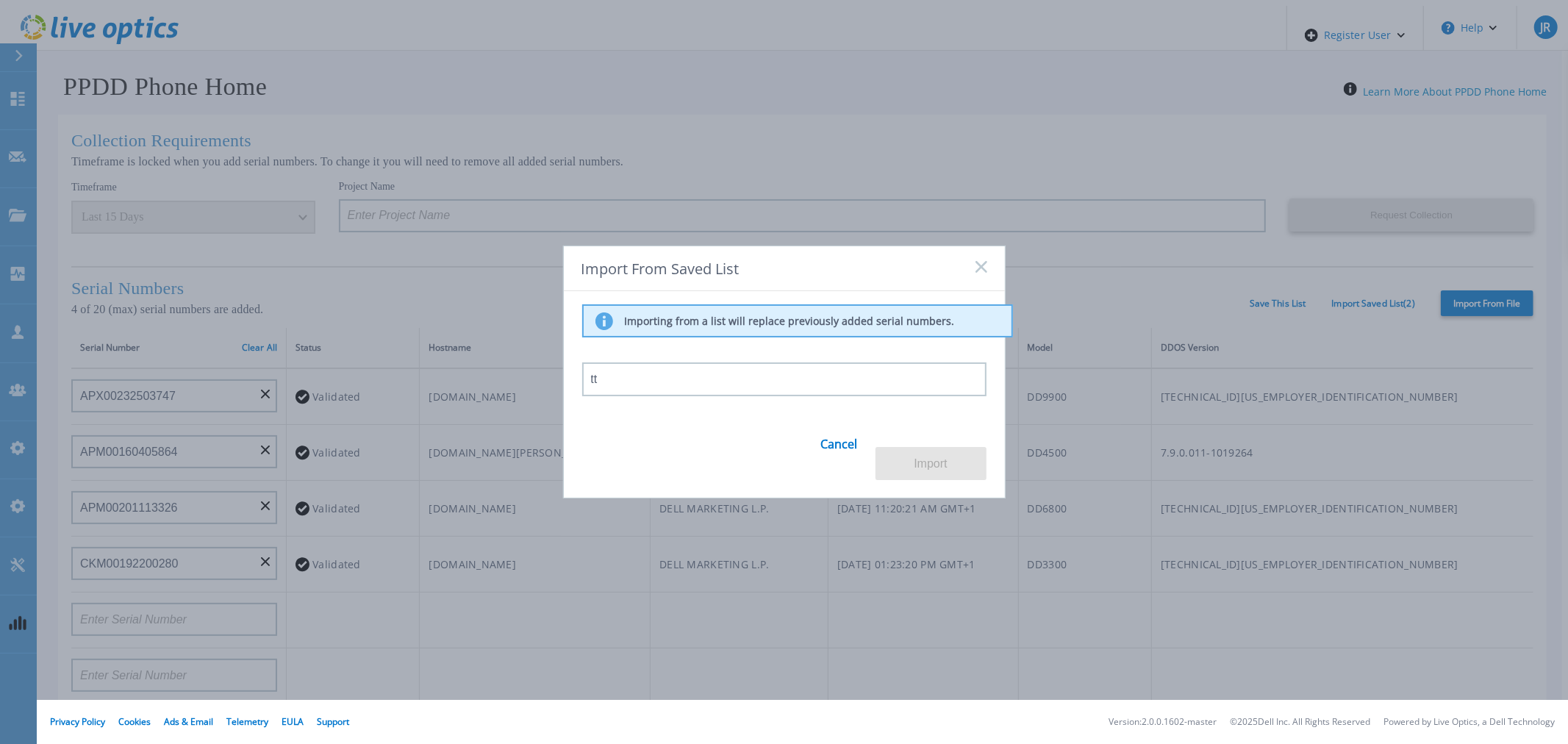
type input "t"
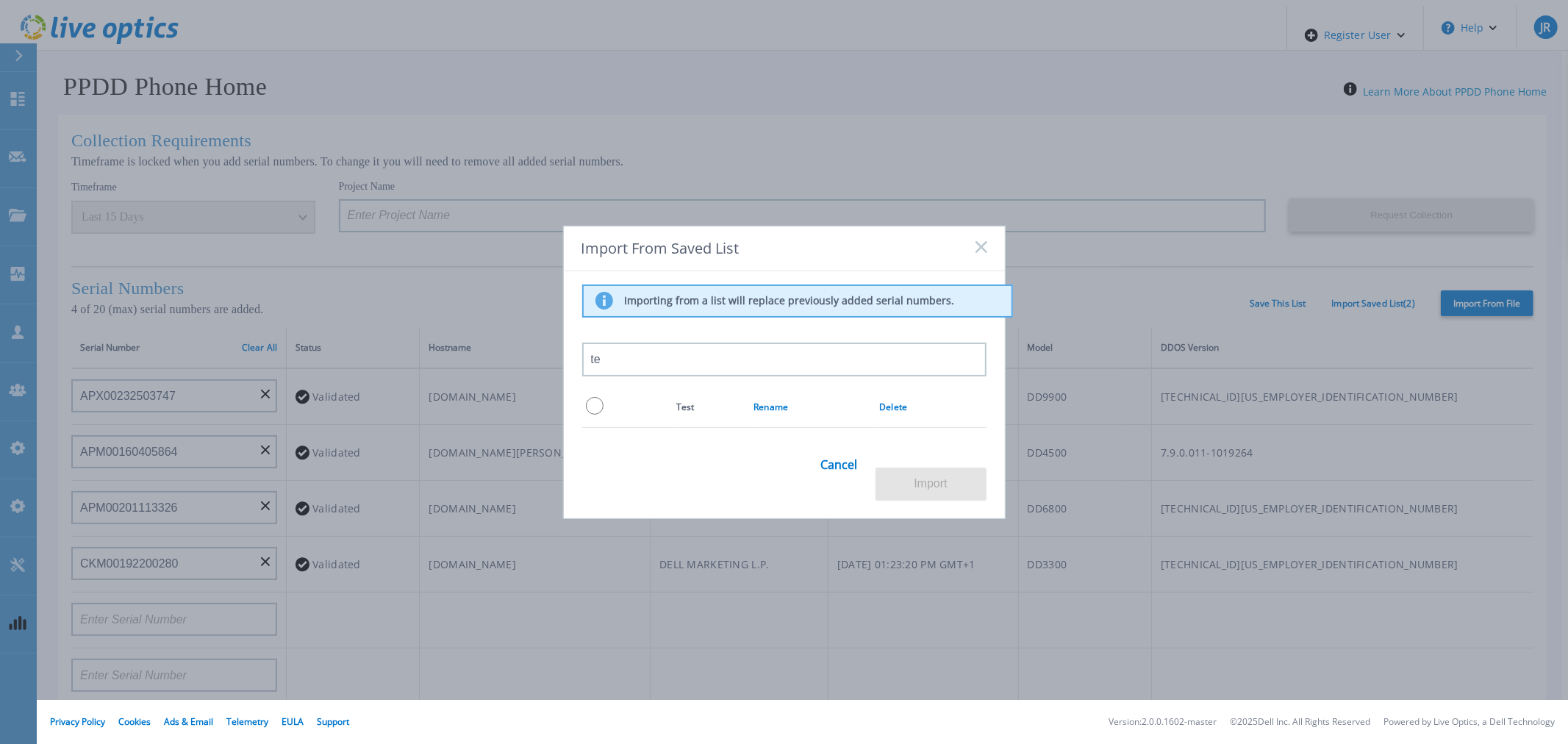
type input "t"
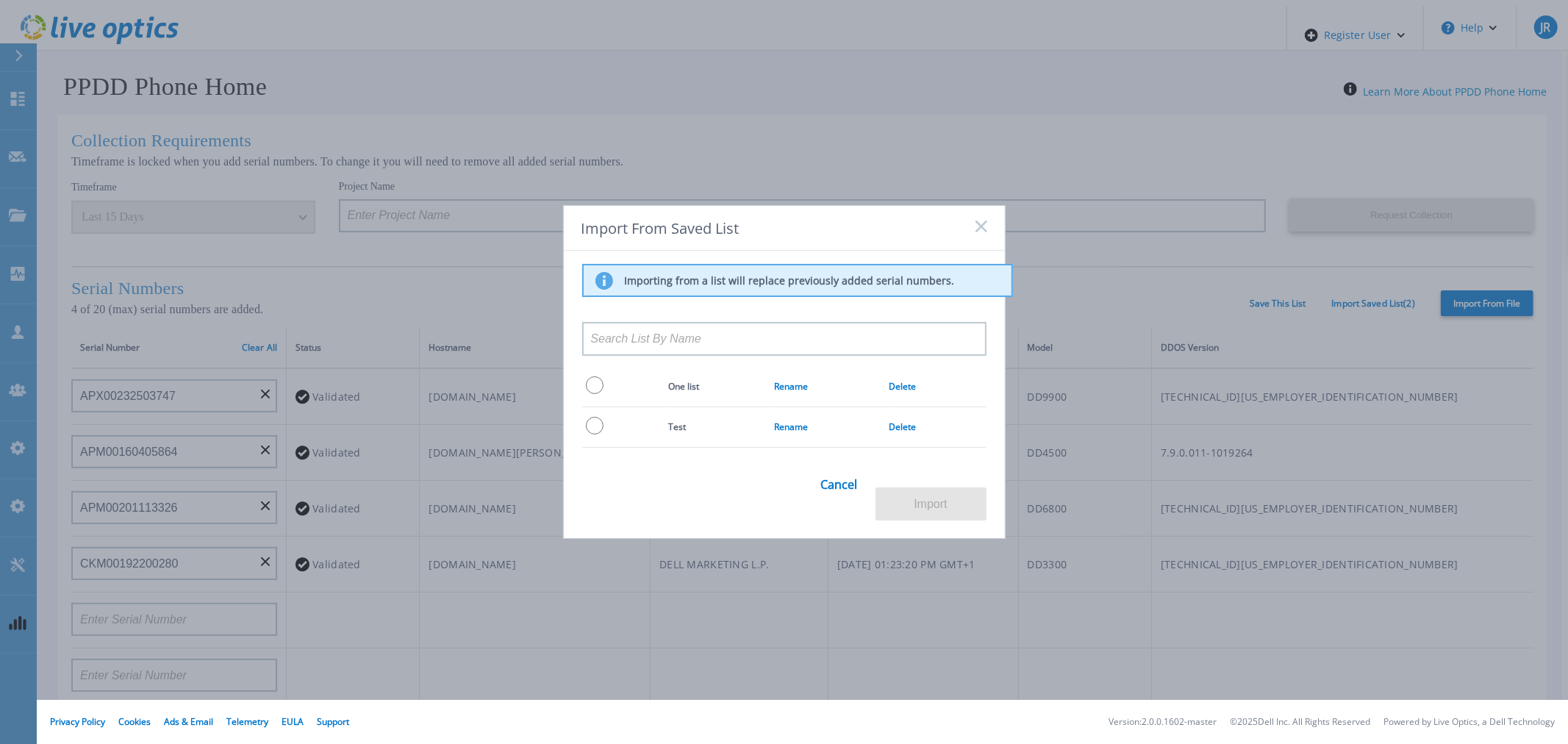
type input "t"
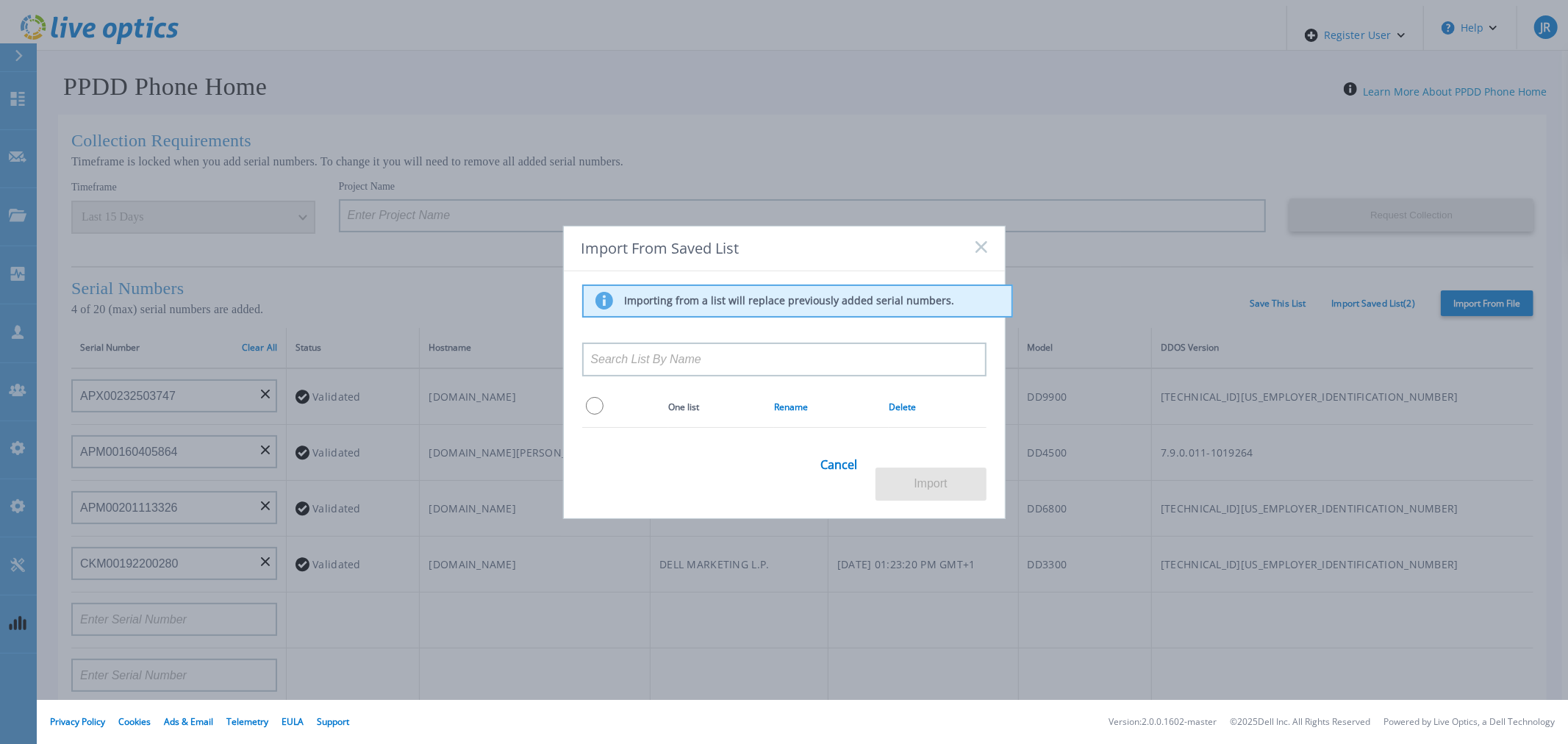
type input "o"
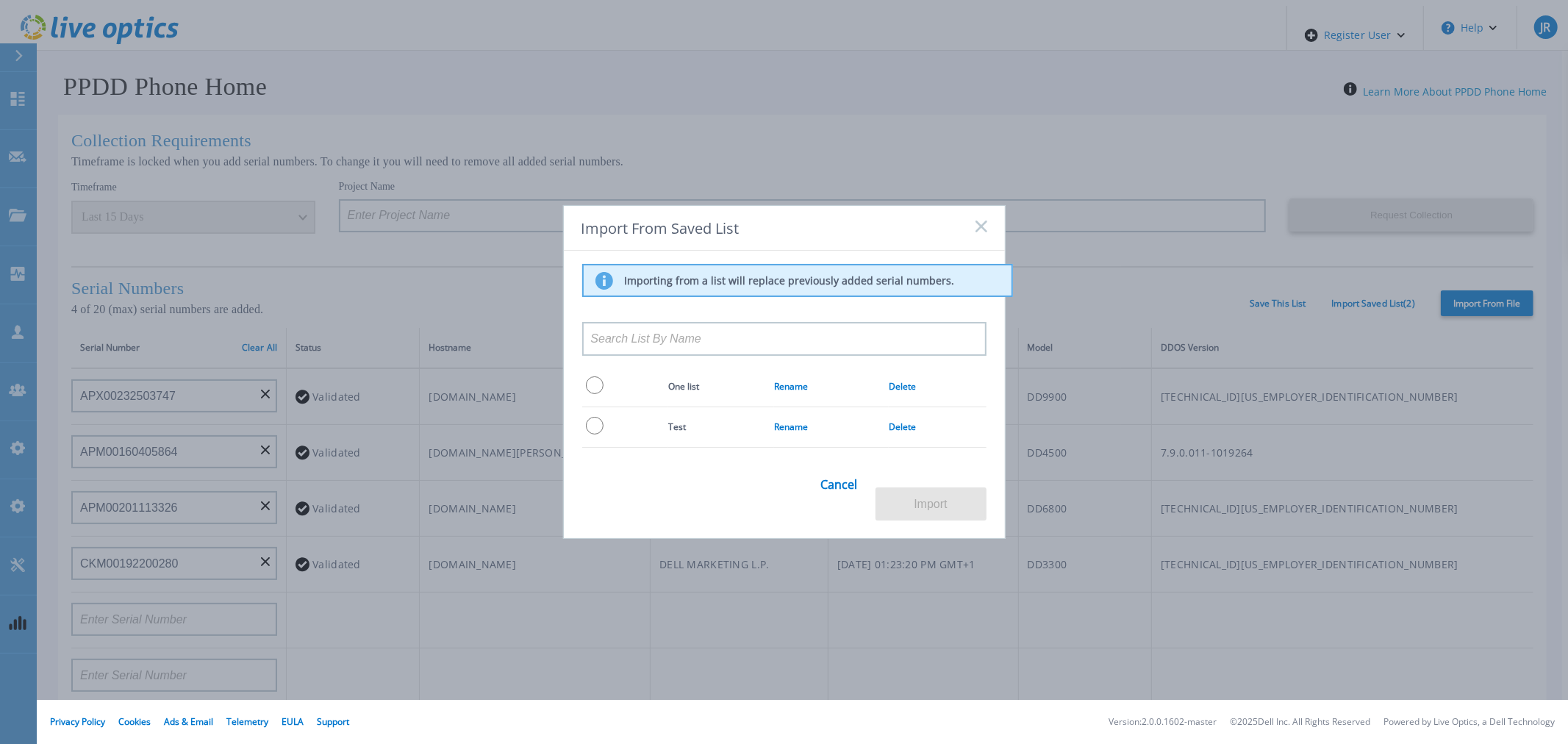
type input "l"
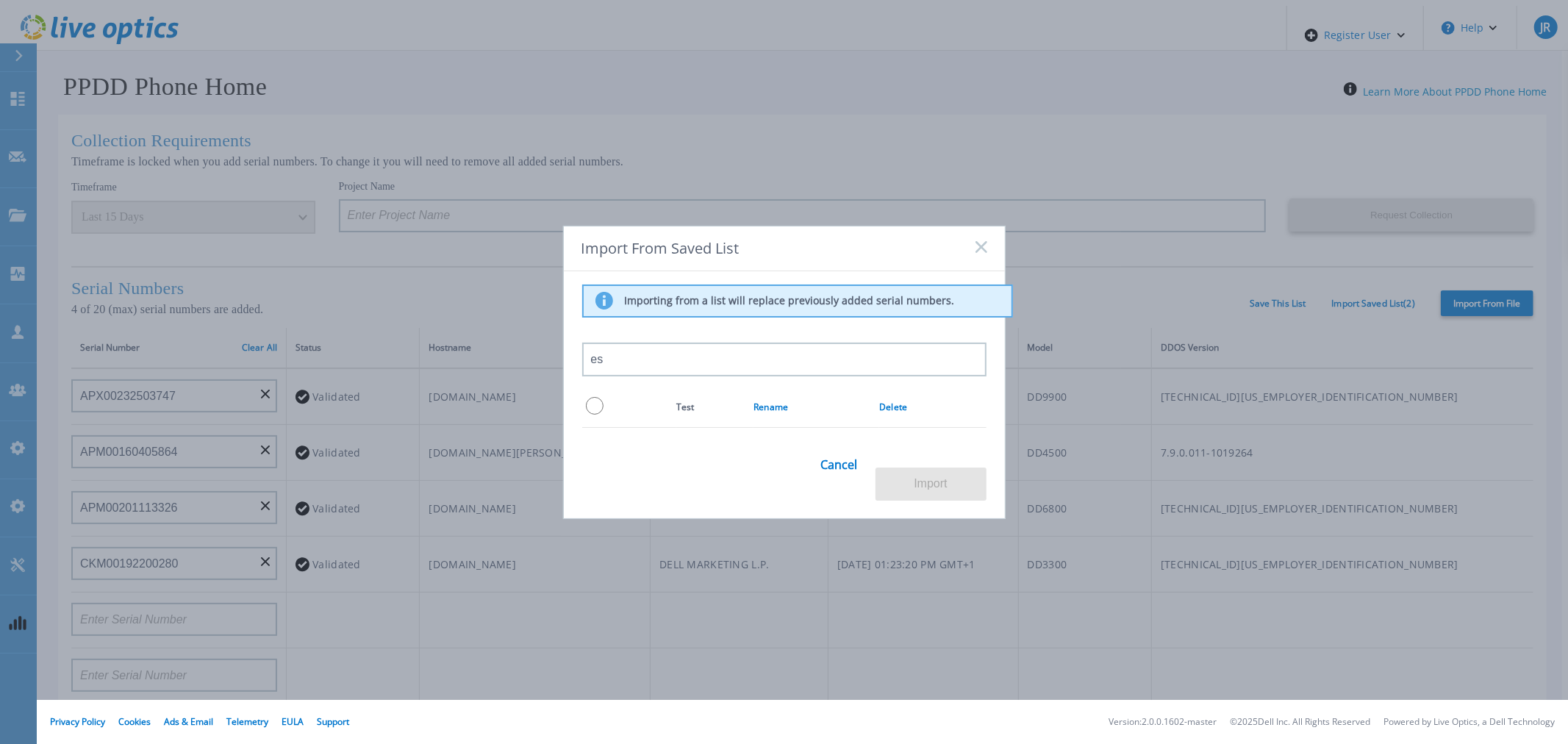
type input "e"
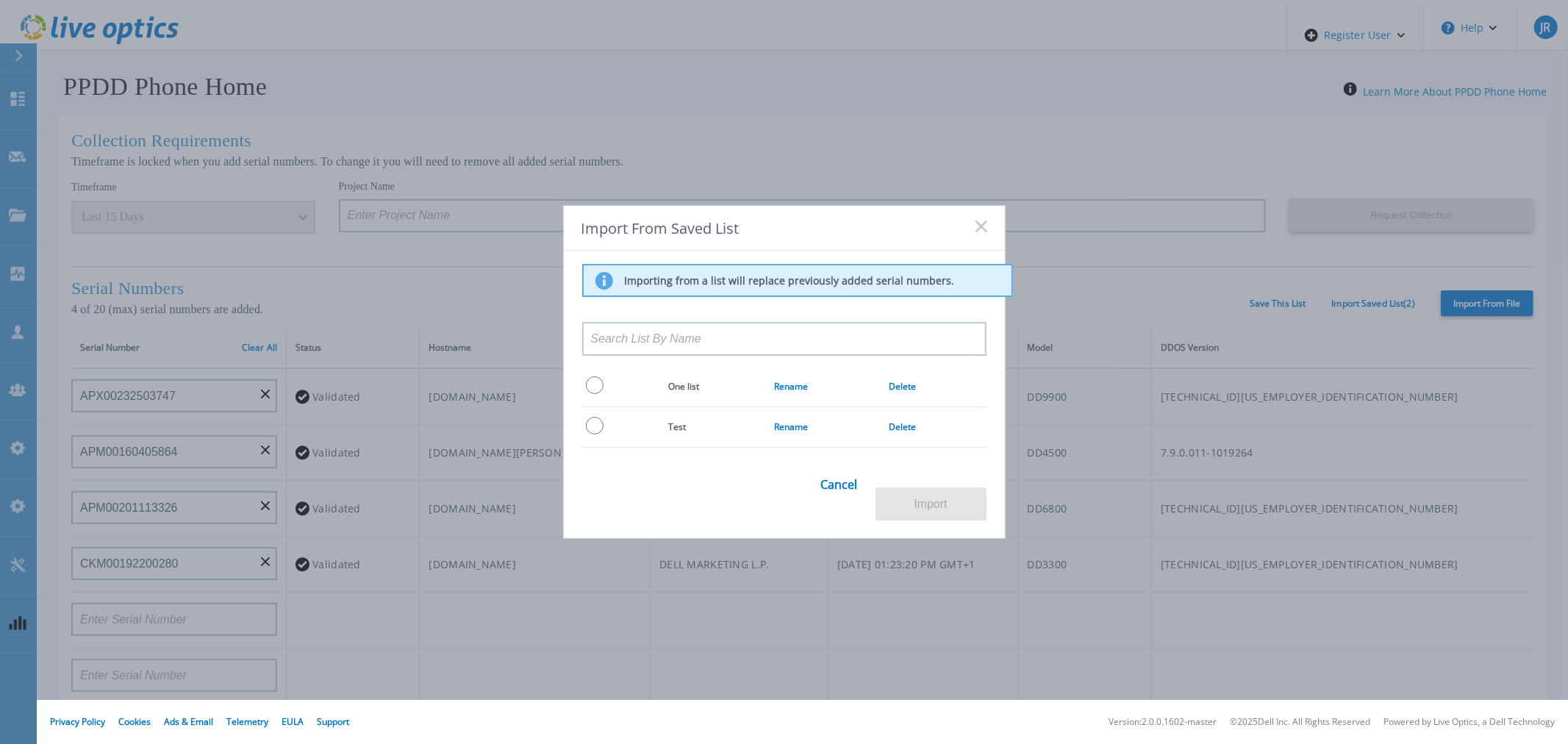
click at [668, 347] on input at bounding box center [784, 339] width 404 height 34
click at [657, 351] on input at bounding box center [784, 339] width 404 height 34
type input "o"
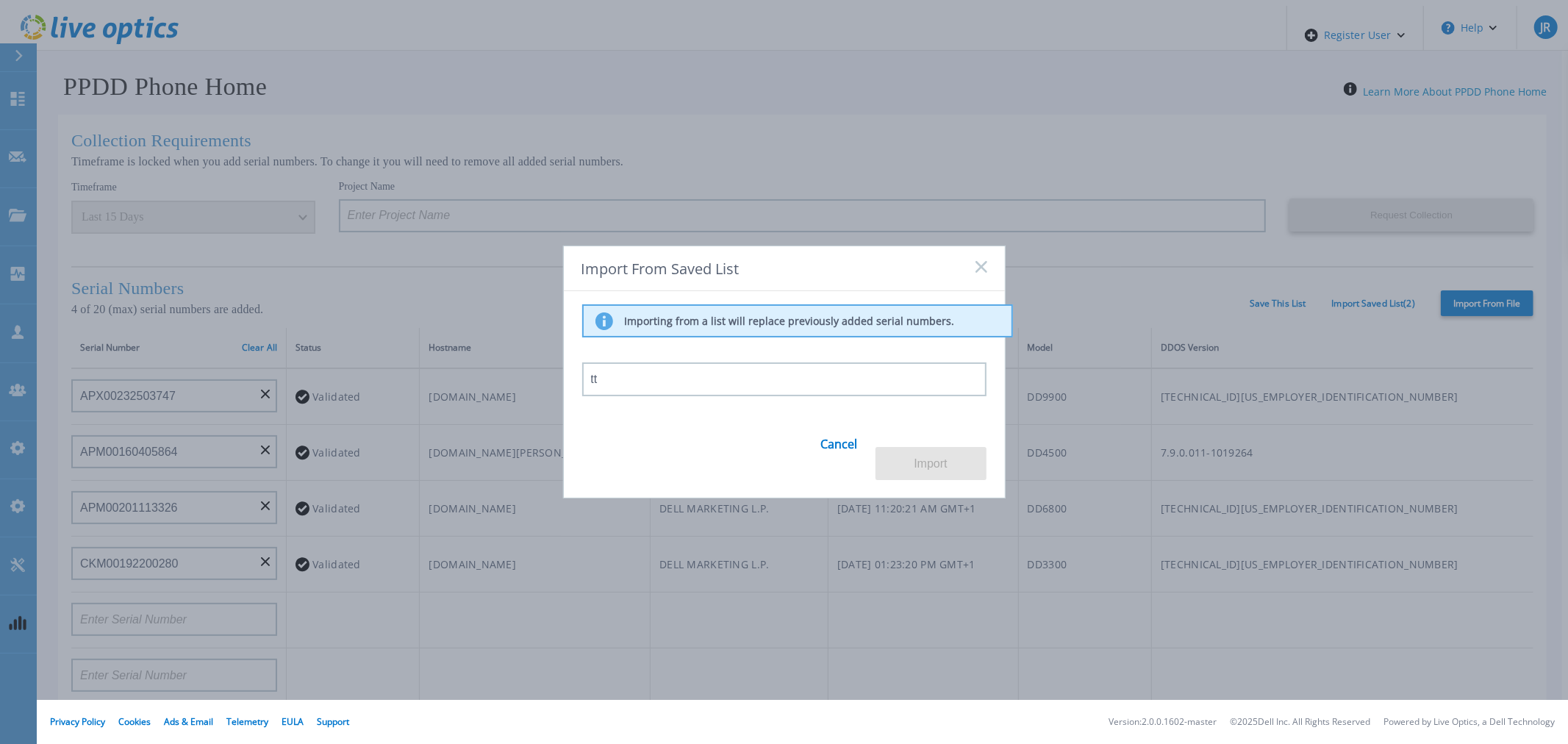
type input "t"
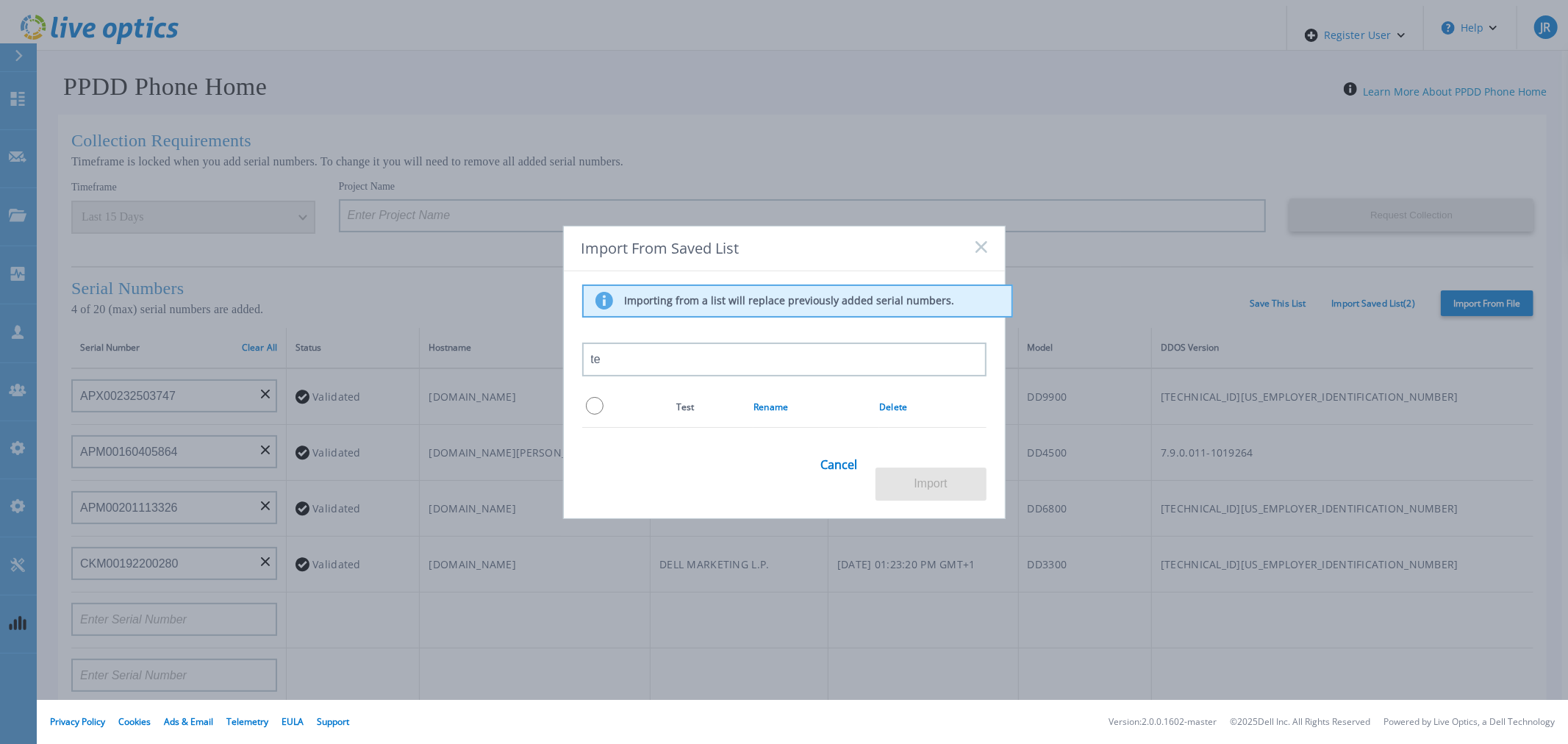
type input "t"
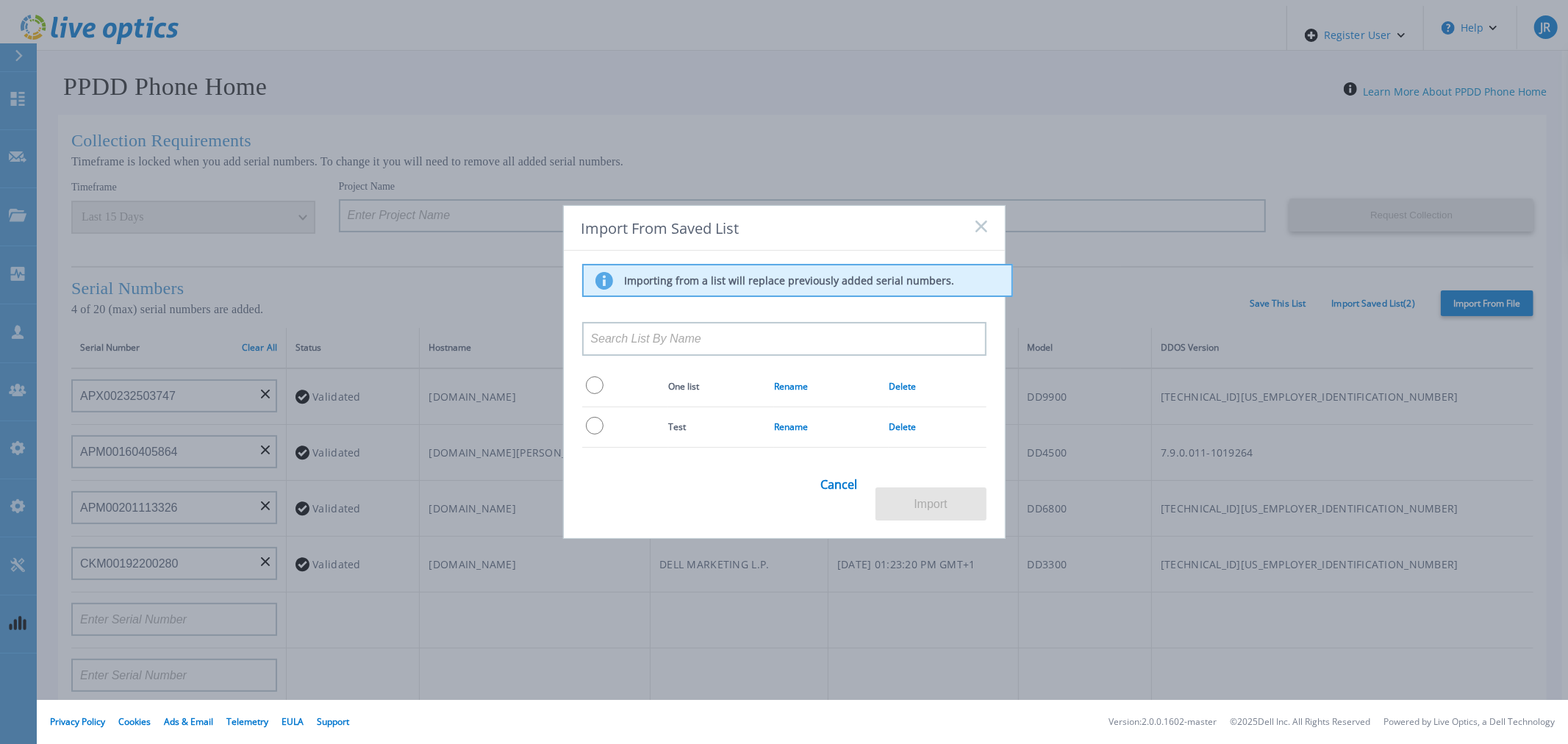
click at [971, 240] on div "Import From Saved List" at bounding box center [785, 227] width 441 height 45
click at [980, 232] on rect at bounding box center [981, 225] width 12 height 12
